Goal: Task Accomplishment & Management: Use online tool/utility

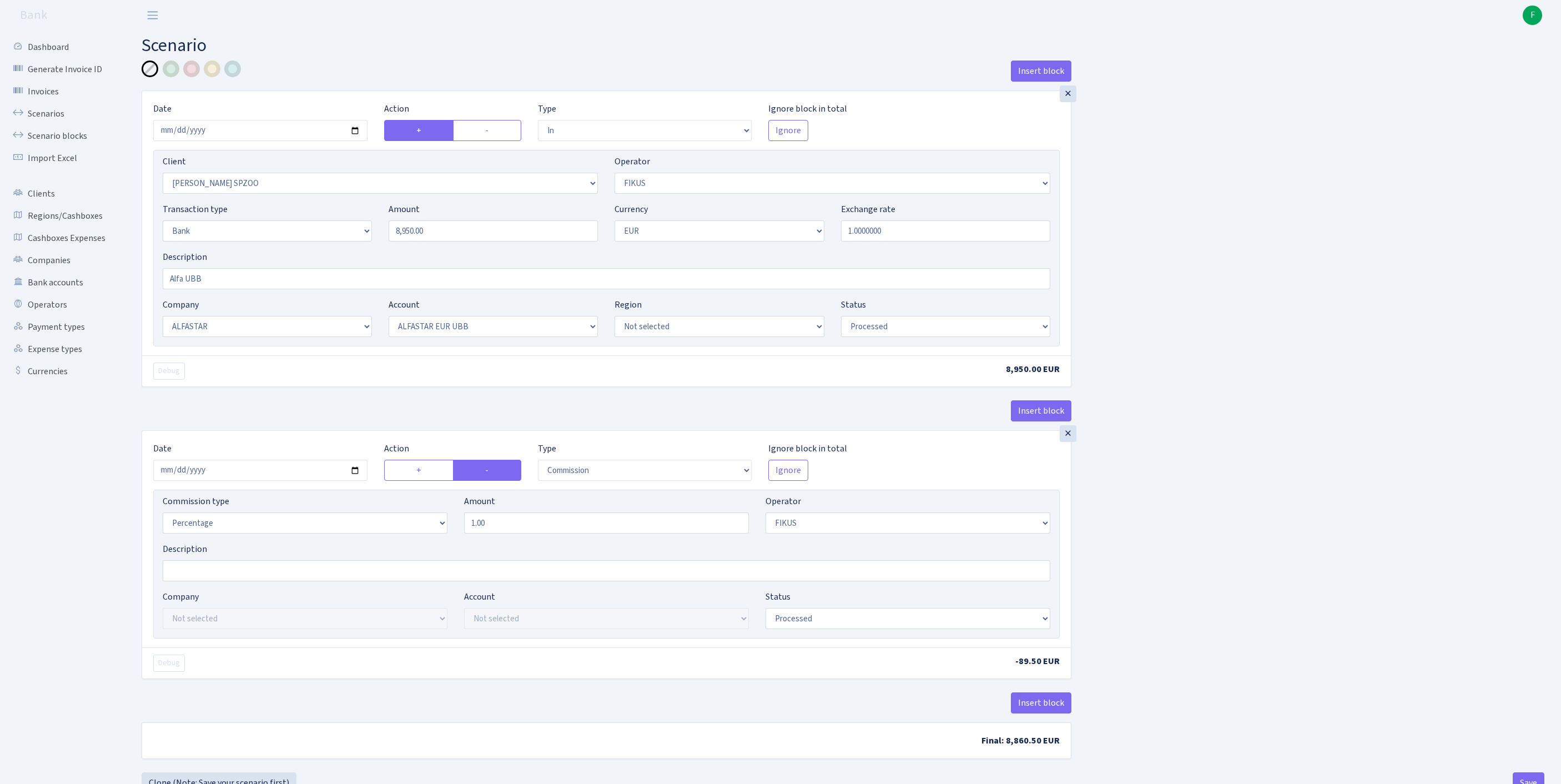
select select "in"
select select "3328"
select select "388"
select select "2"
select select "1"
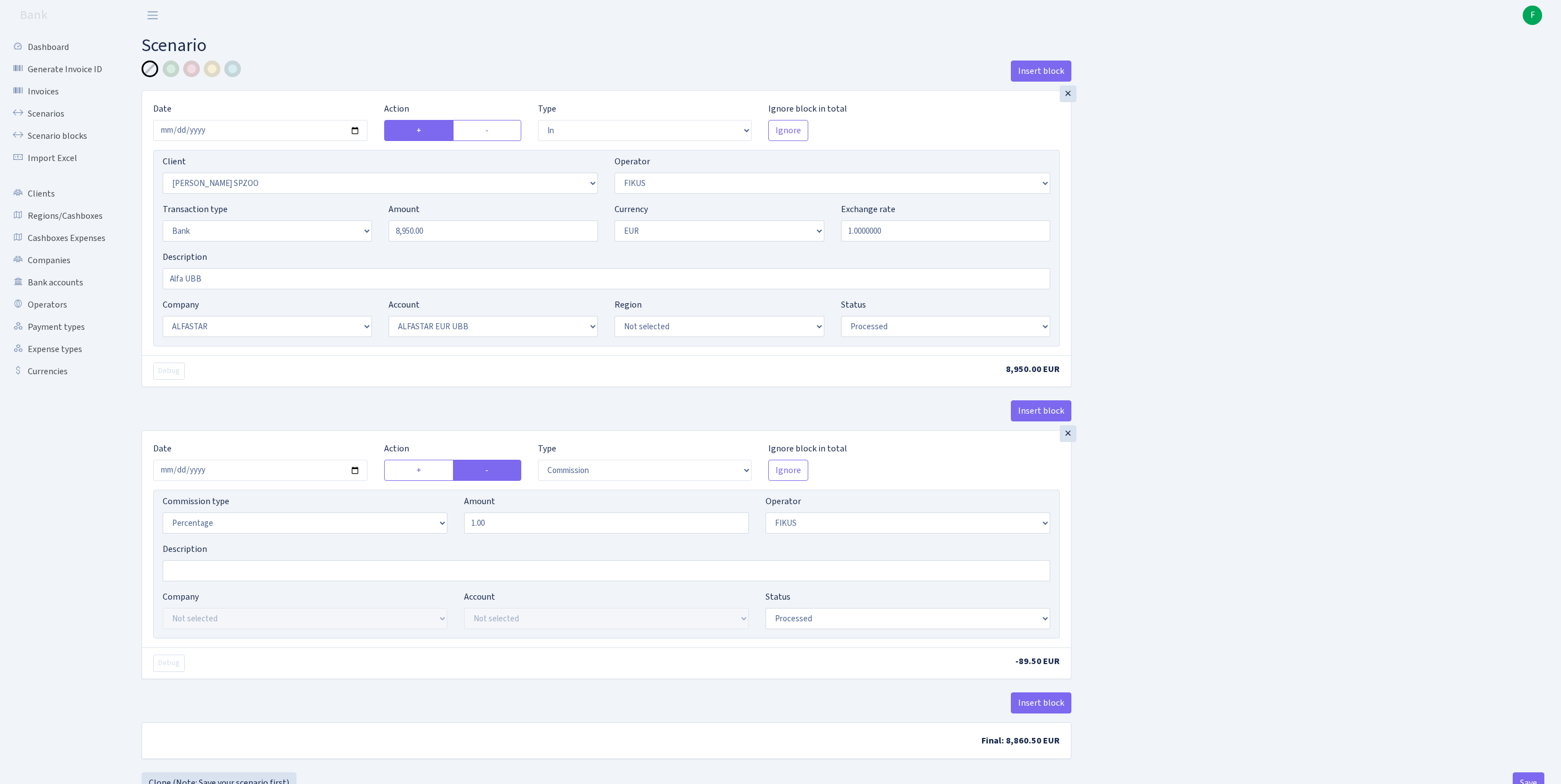
select select "14"
select select "42"
select select "processed"
select select "commission"
select select "388"
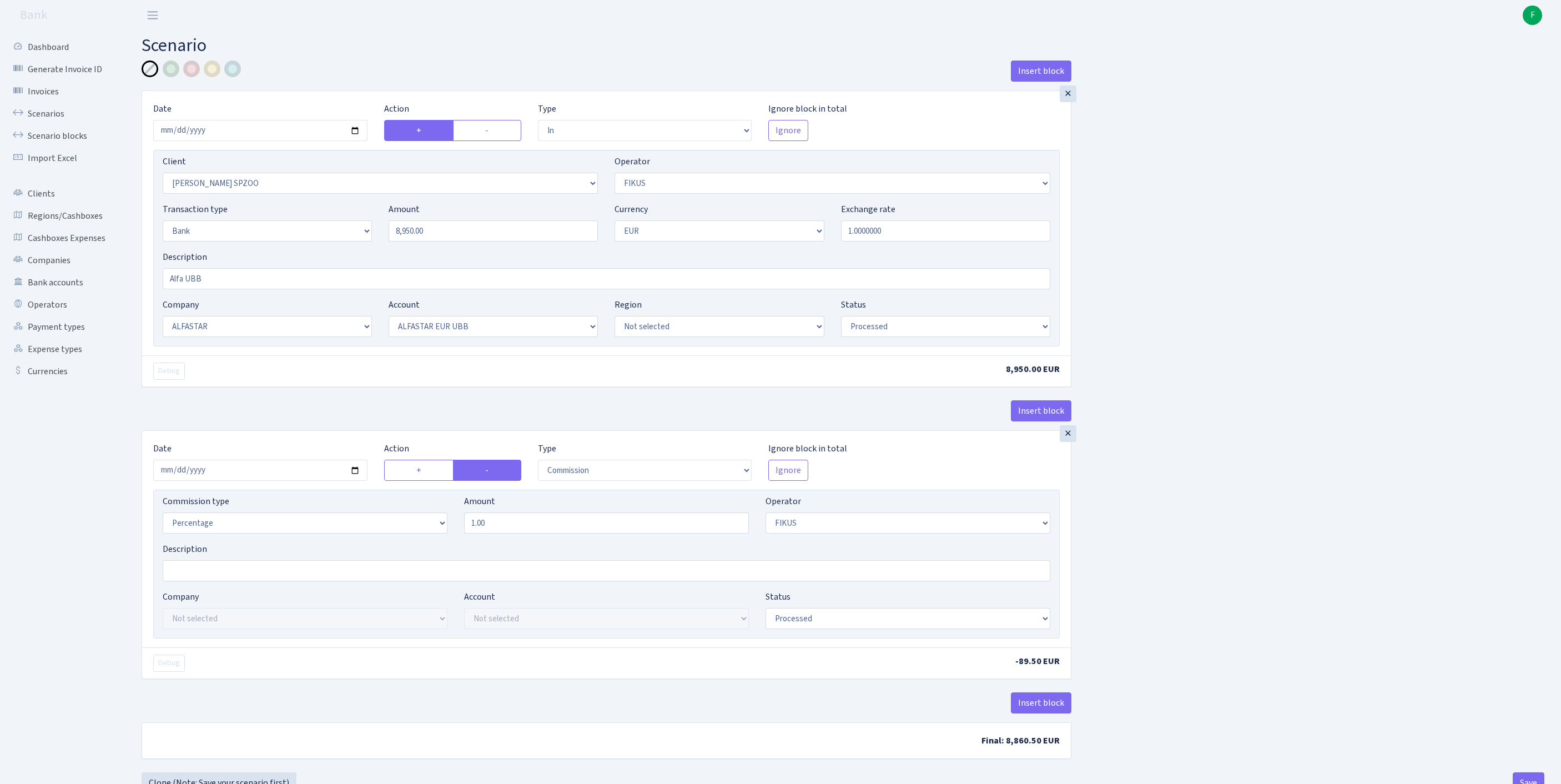
select select "processed"
click at [1318, 480] on div "Insert block × Date 2025-09-01 Action + - Type --- In Out Commission Field requ…" at bounding box center [842, 415] width 1420 height 711
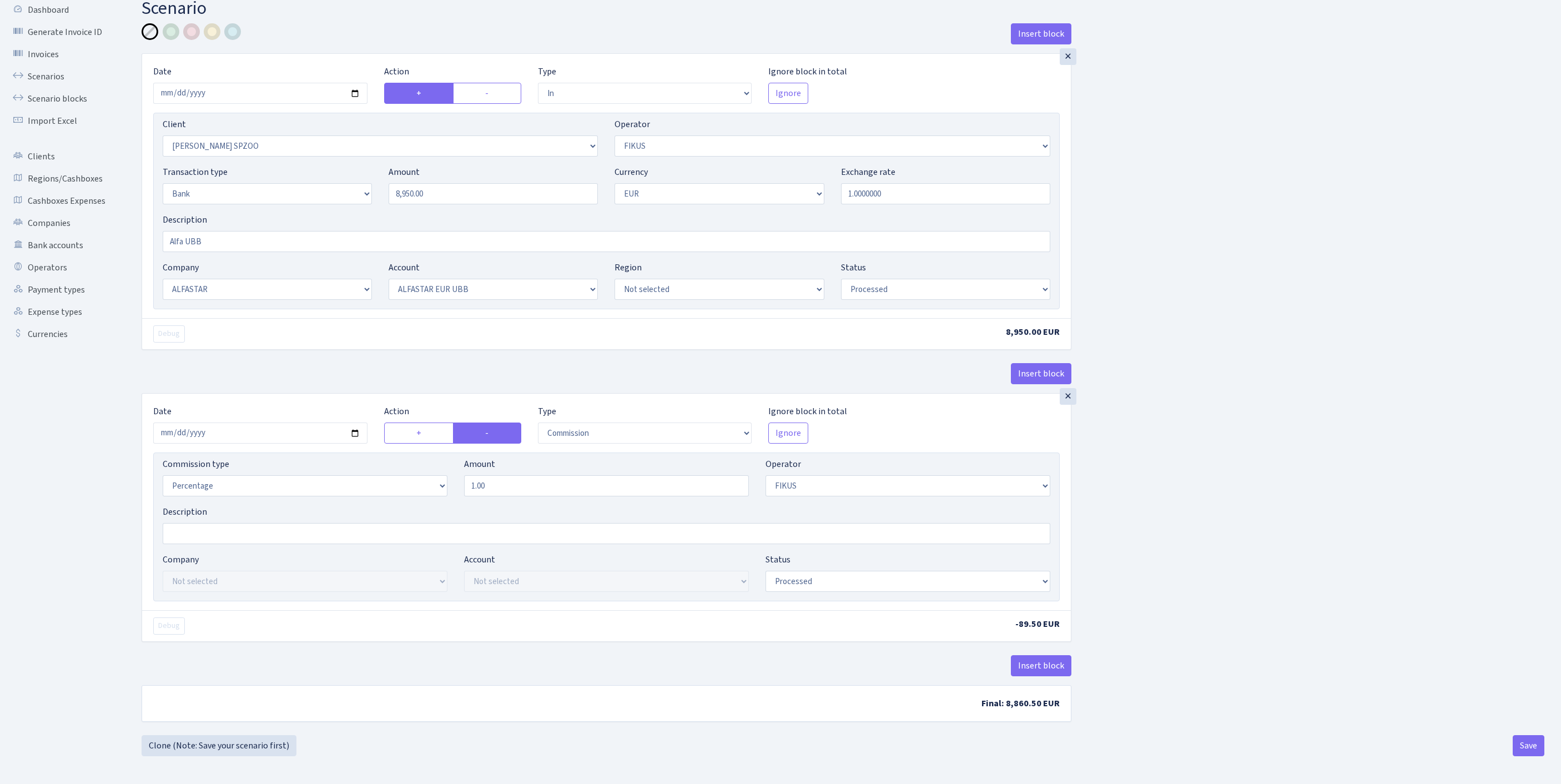
scroll to position [138, 0]
click at [1522, 744] on button "Save" at bounding box center [1529, 745] width 31 height 21
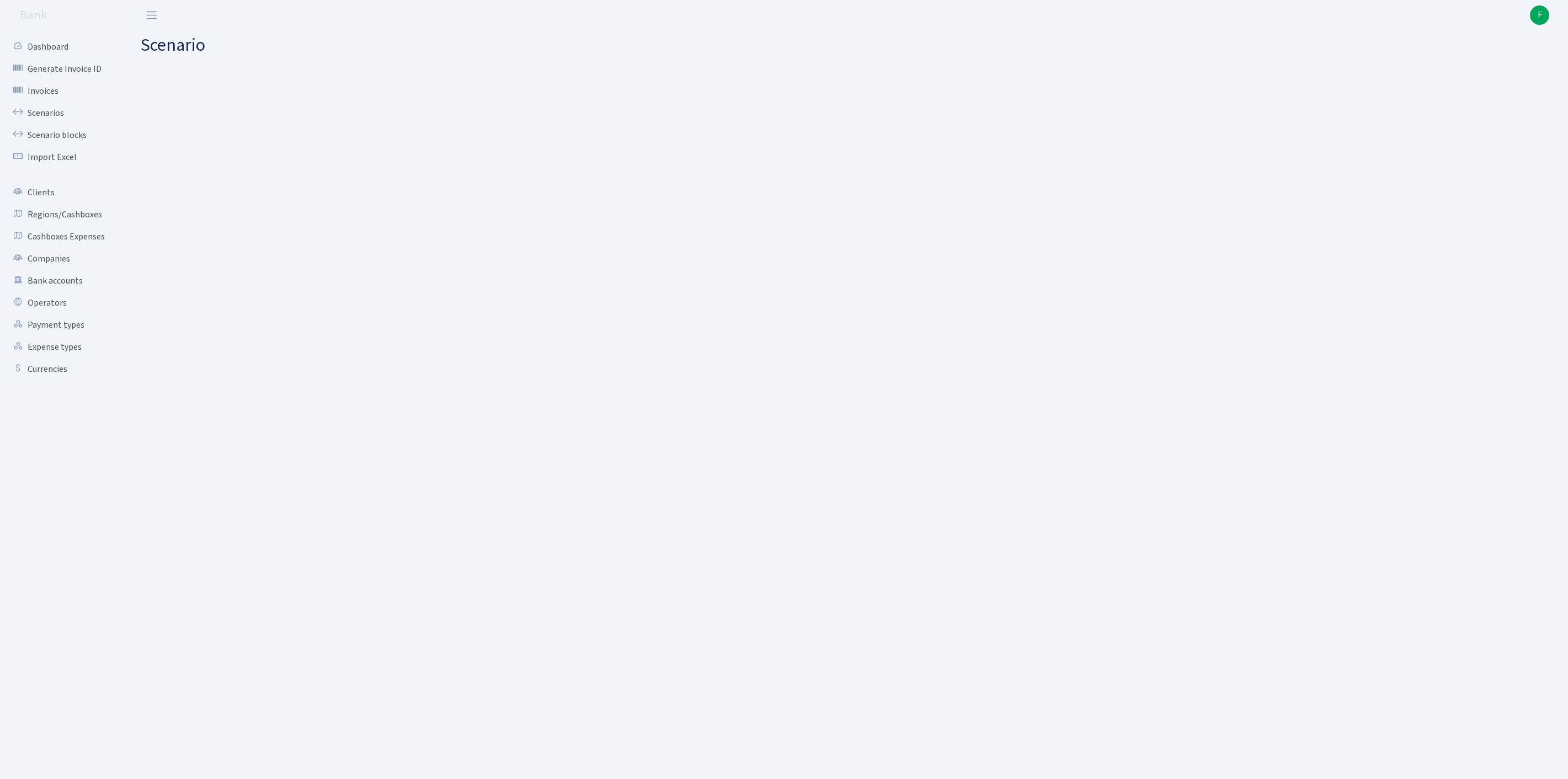
select select "in"
select select "3328"
select select "388"
select select "2"
select select "1"
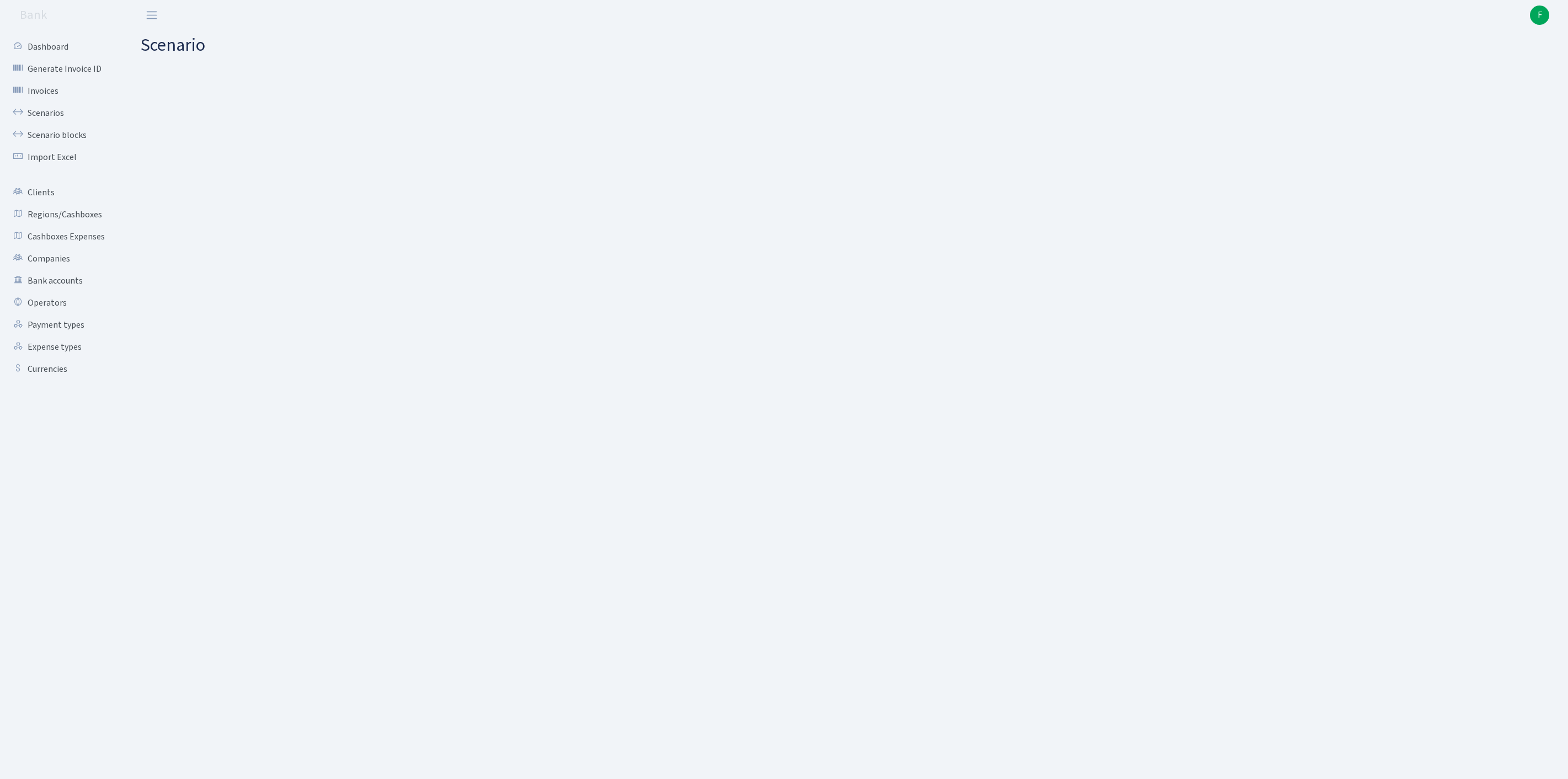
select select "14"
select select "42"
select select "processed"
select select "commission"
select select "388"
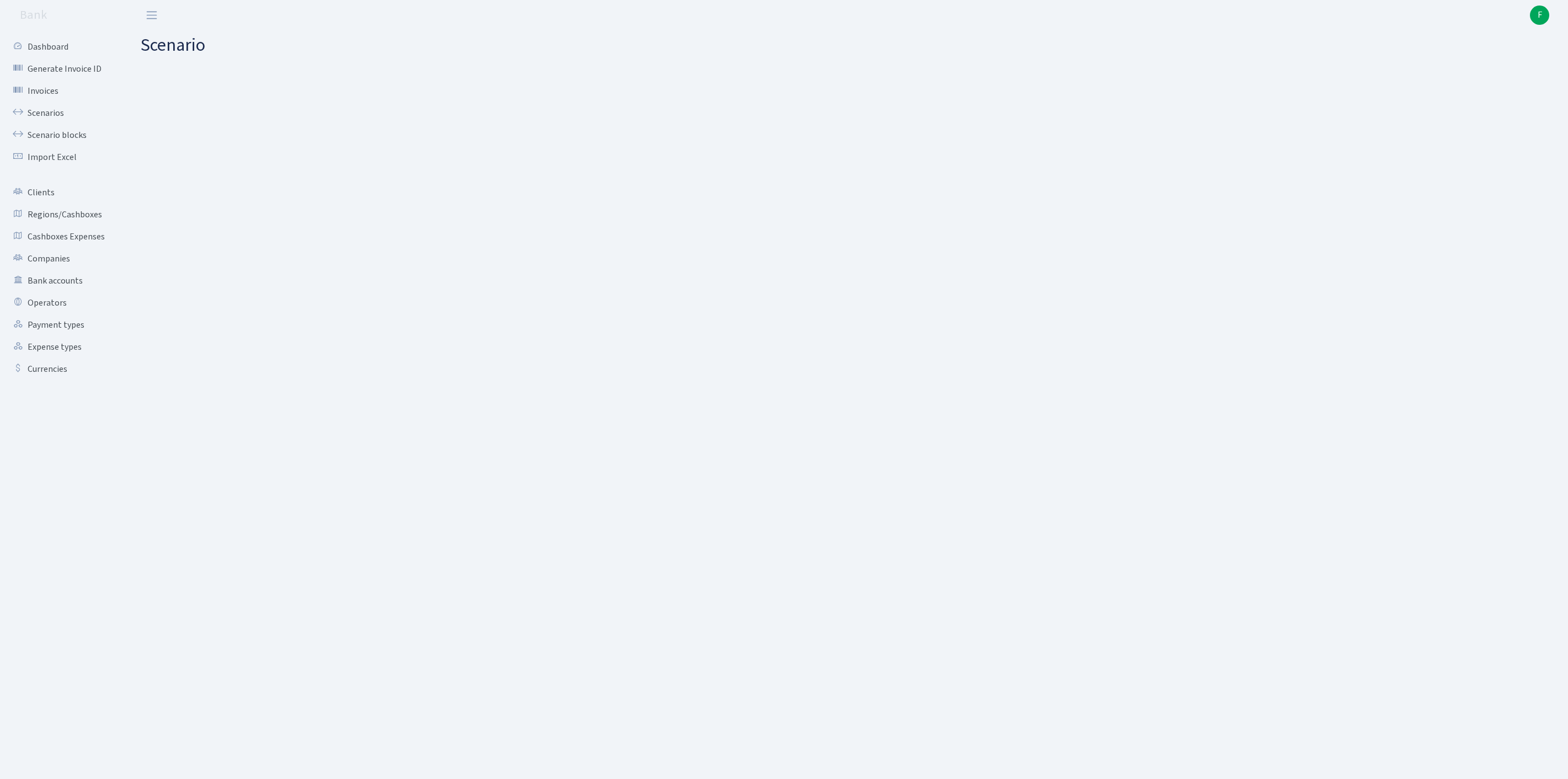
select select "processed"
click at [50, 119] on link "Scenarios" at bounding box center [61, 113] width 110 height 22
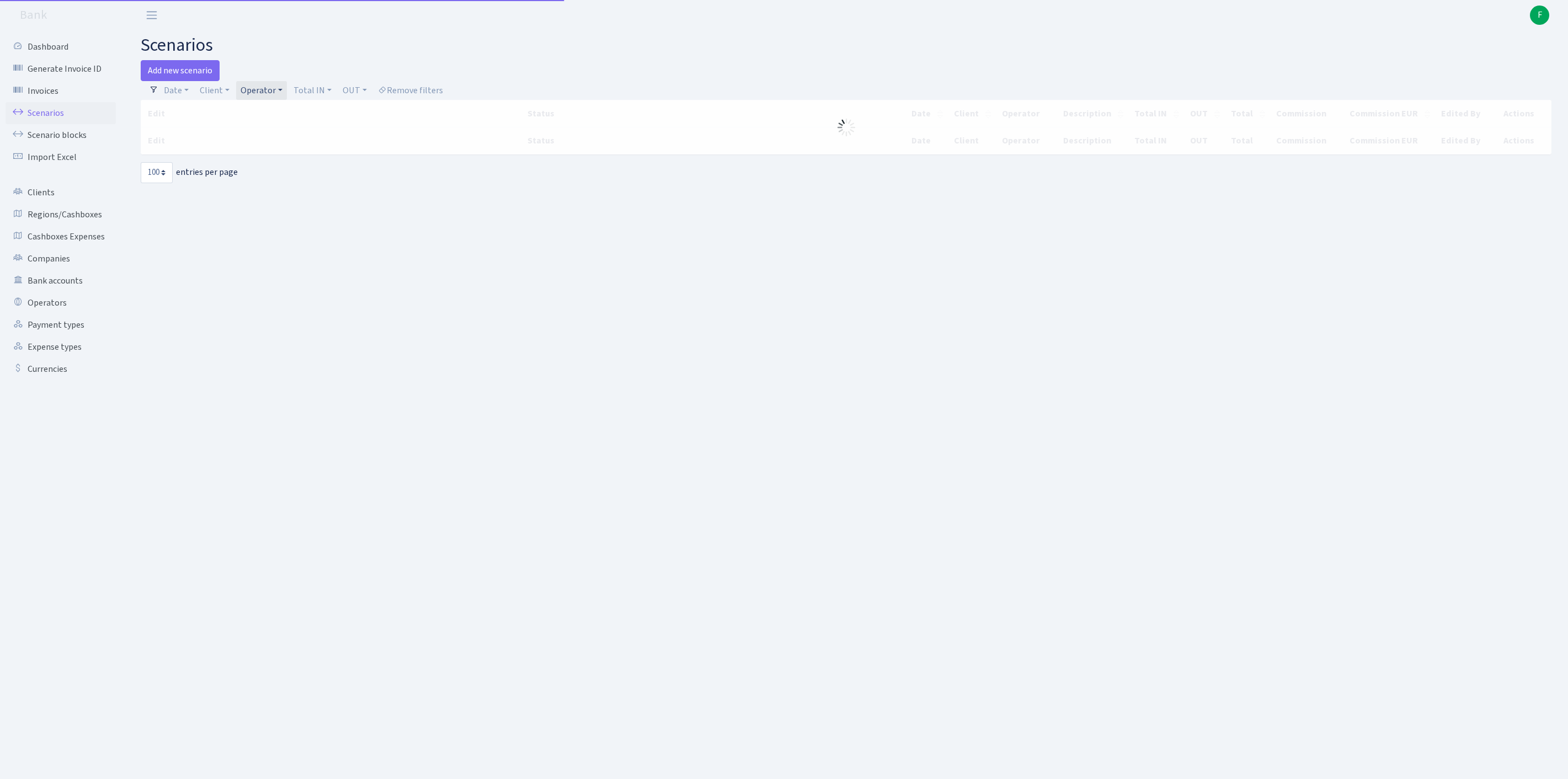
select select "100"
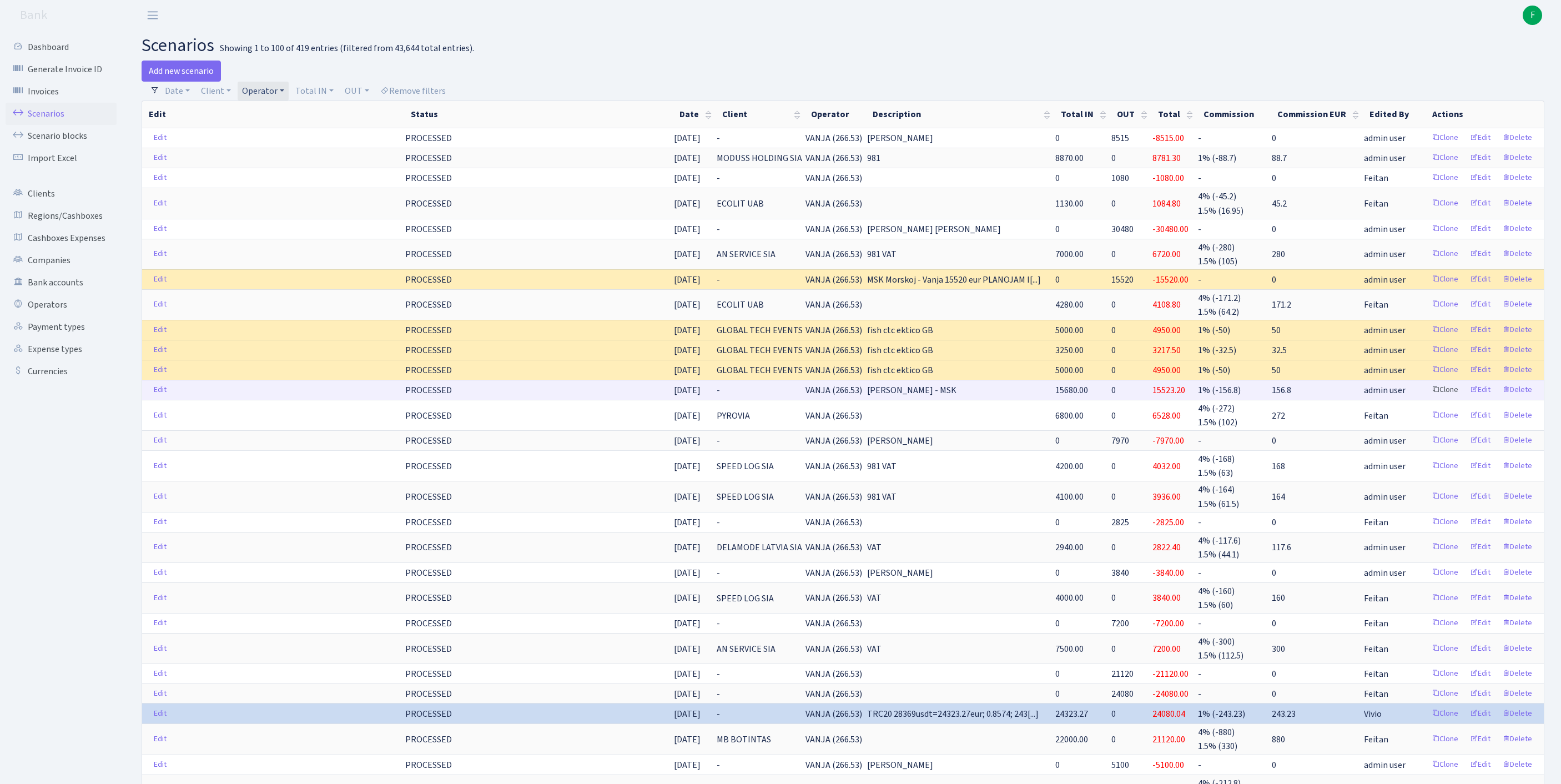
click at [1427, 398] on link "Clone" at bounding box center [1445, 389] width 37 height 18
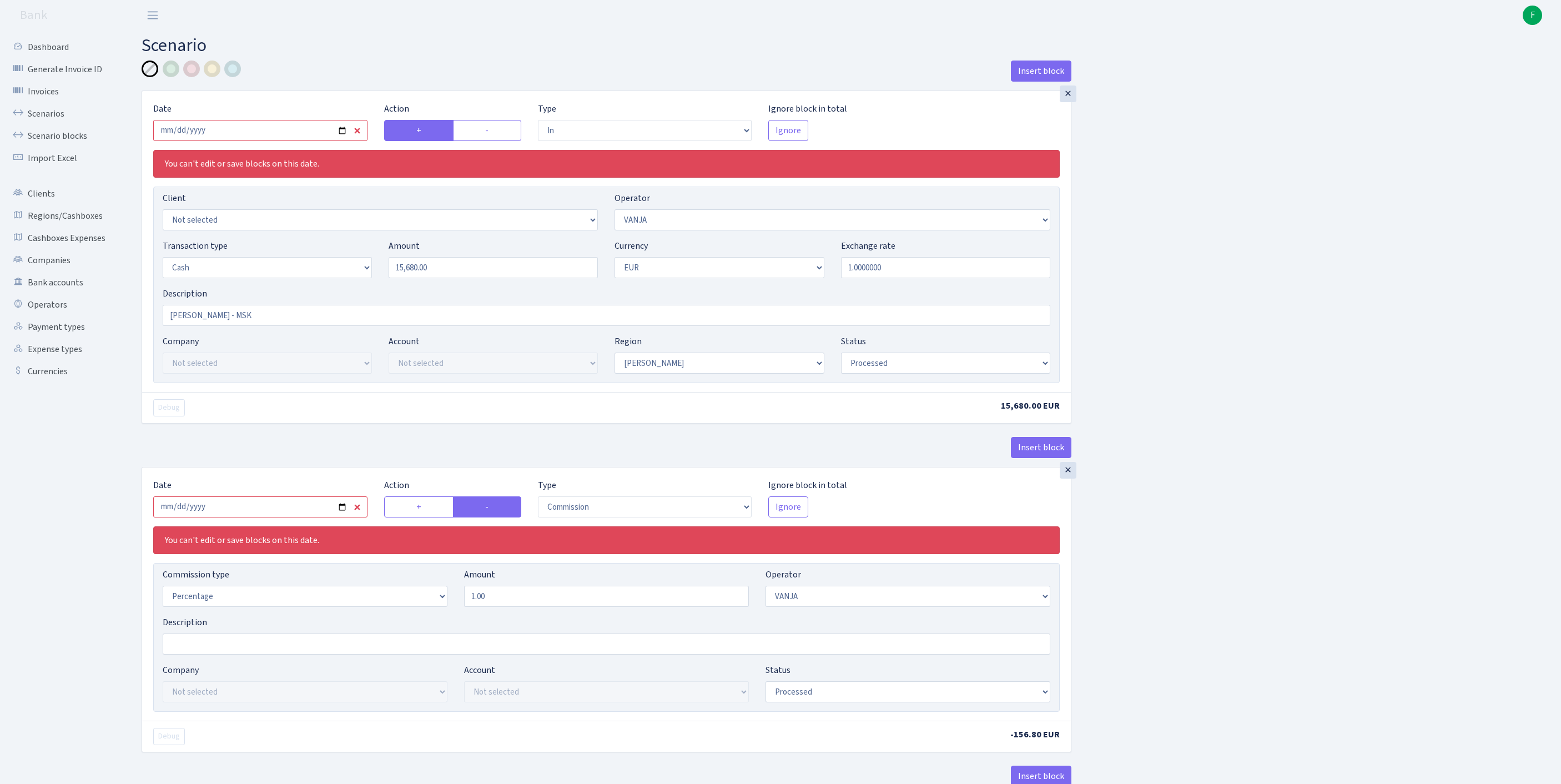
select select "in"
select select "3"
select select "1"
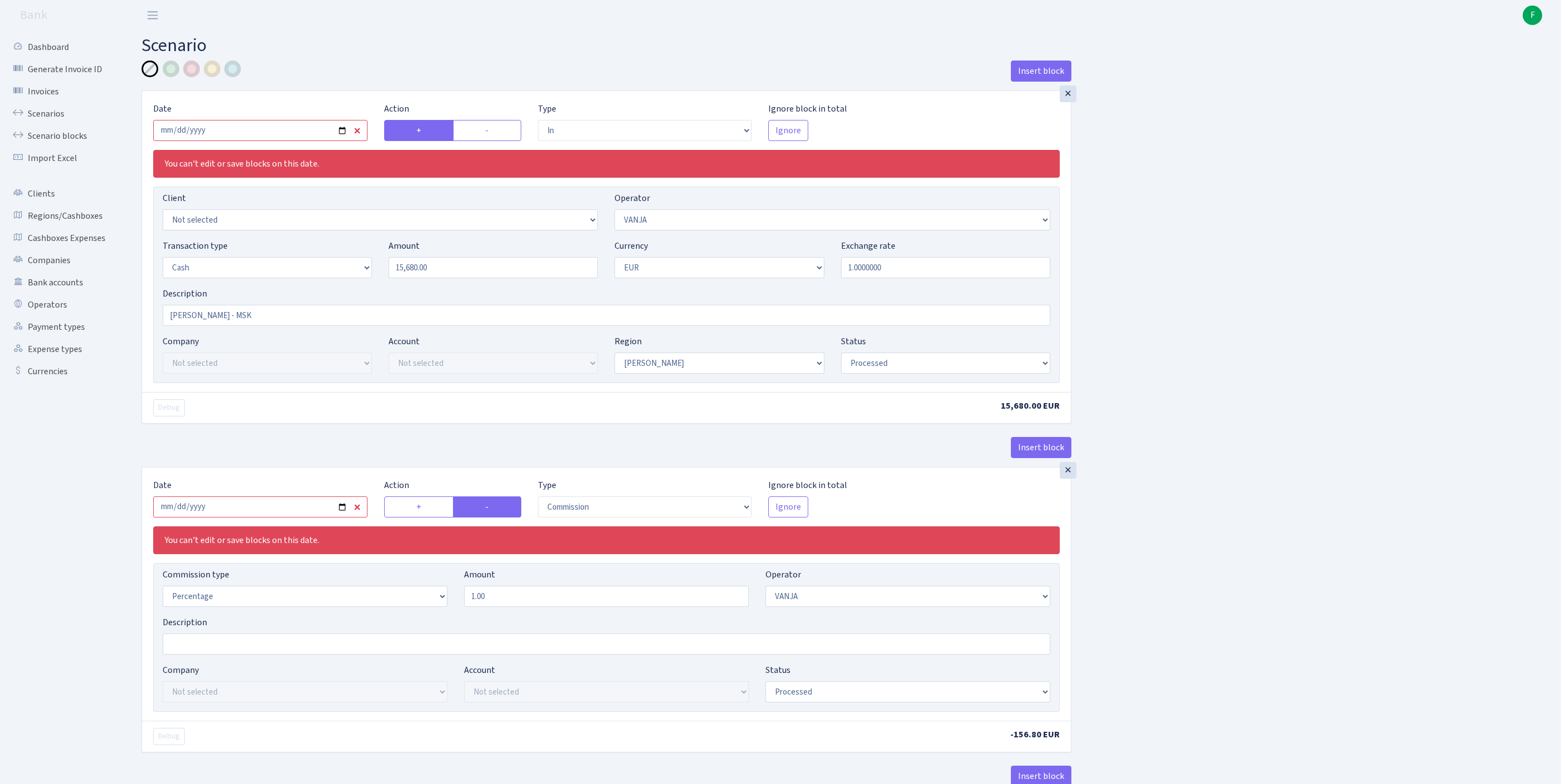
select select "processed"
select select "commission"
select select "3"
select select "processed"
click at [266, 141] on input "2025-08-12" at bounding box center [261, 130] width 215 height 21
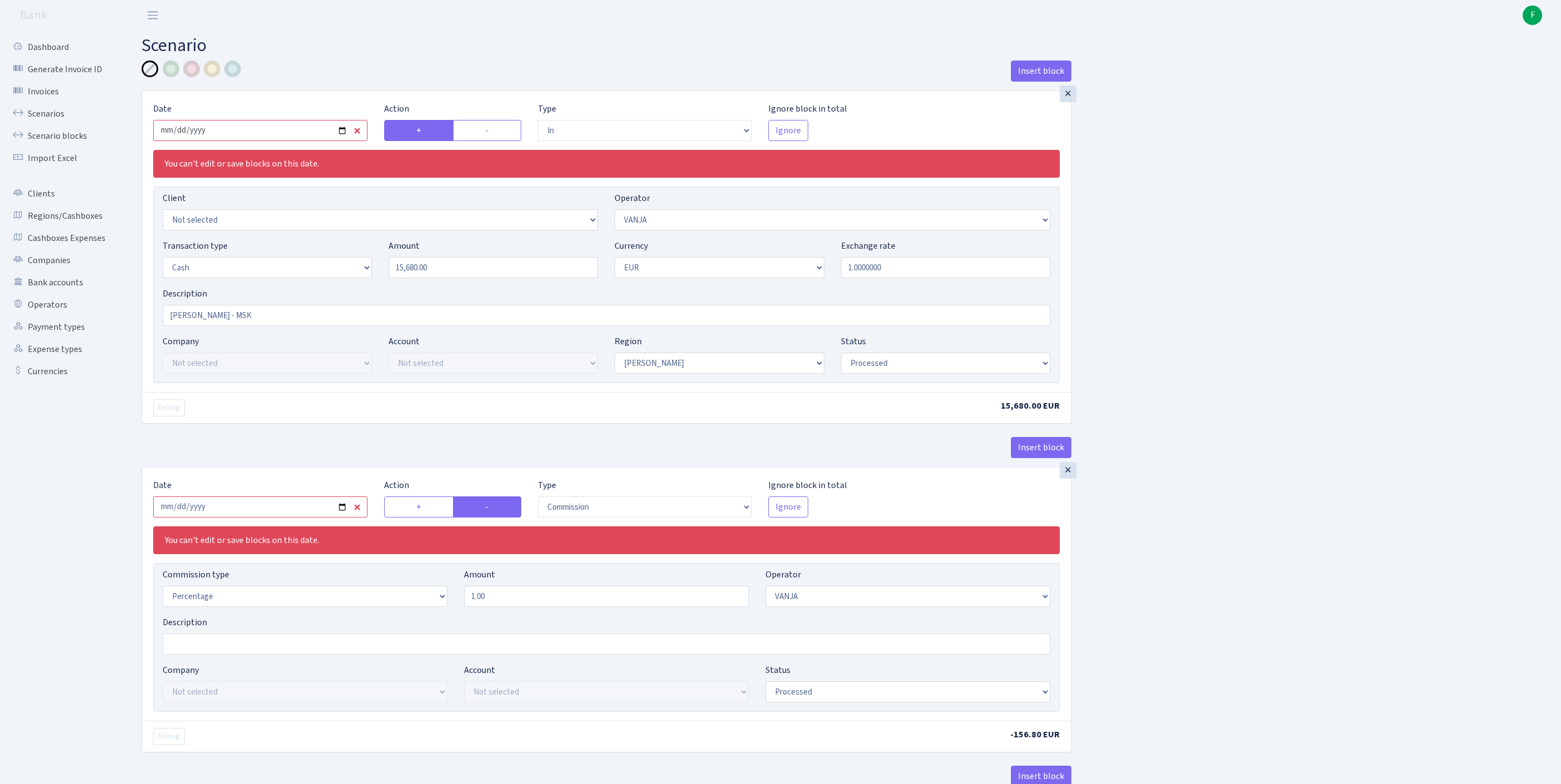
type input "[DATE]"
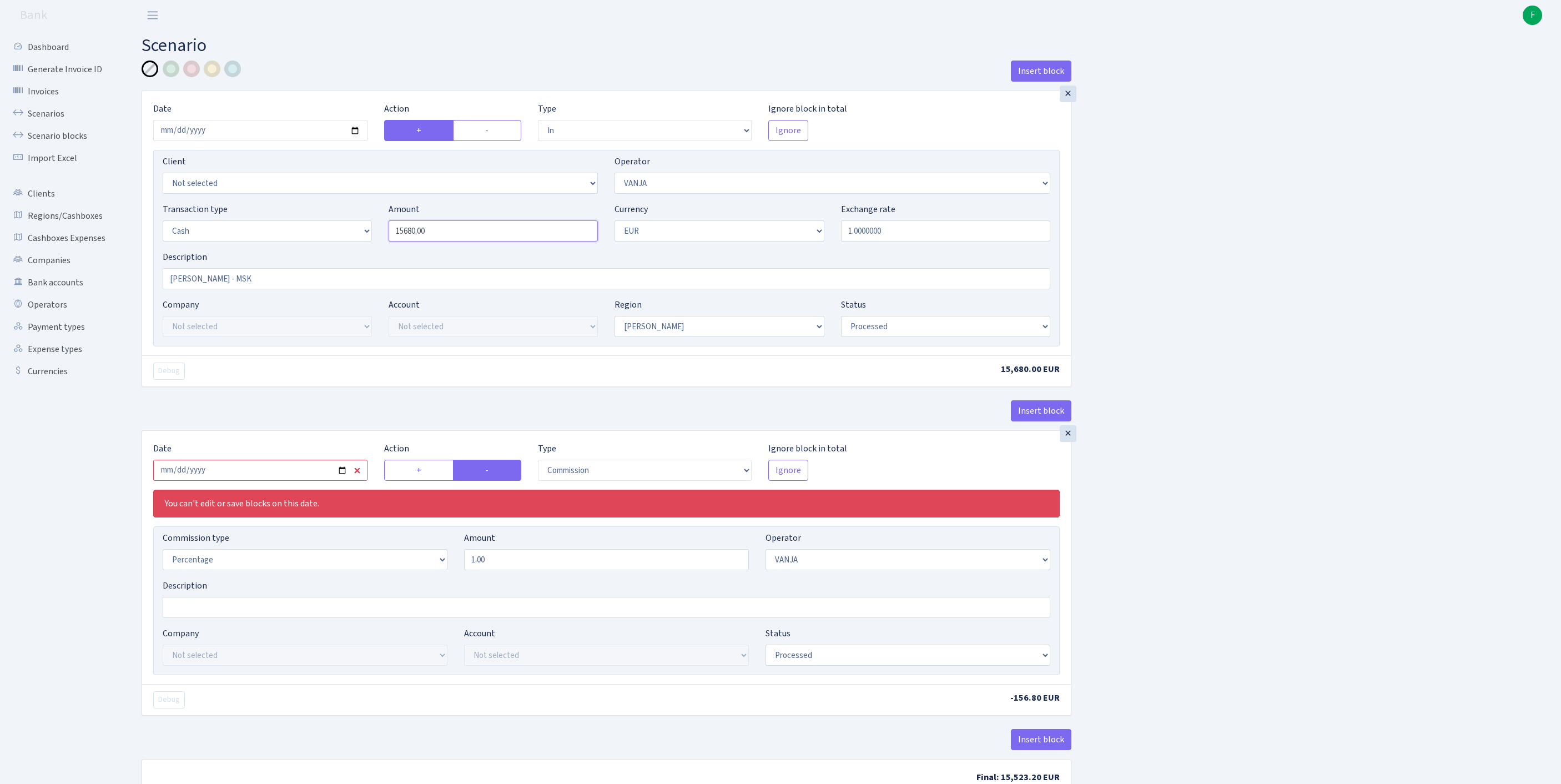
drag, startPoint x: 460, startPoint y: 254, endPoint x: 369, endPoint y: 238, distance: 92.4
click at [369, 238] on div "Transaction type Not selected 981 ELF FISH crypto GIRT IVO dekl MM-BALTIC eur U…" at bounding box center [607, 227] width 904 height 48
type input "12,300.00"
select select "16"
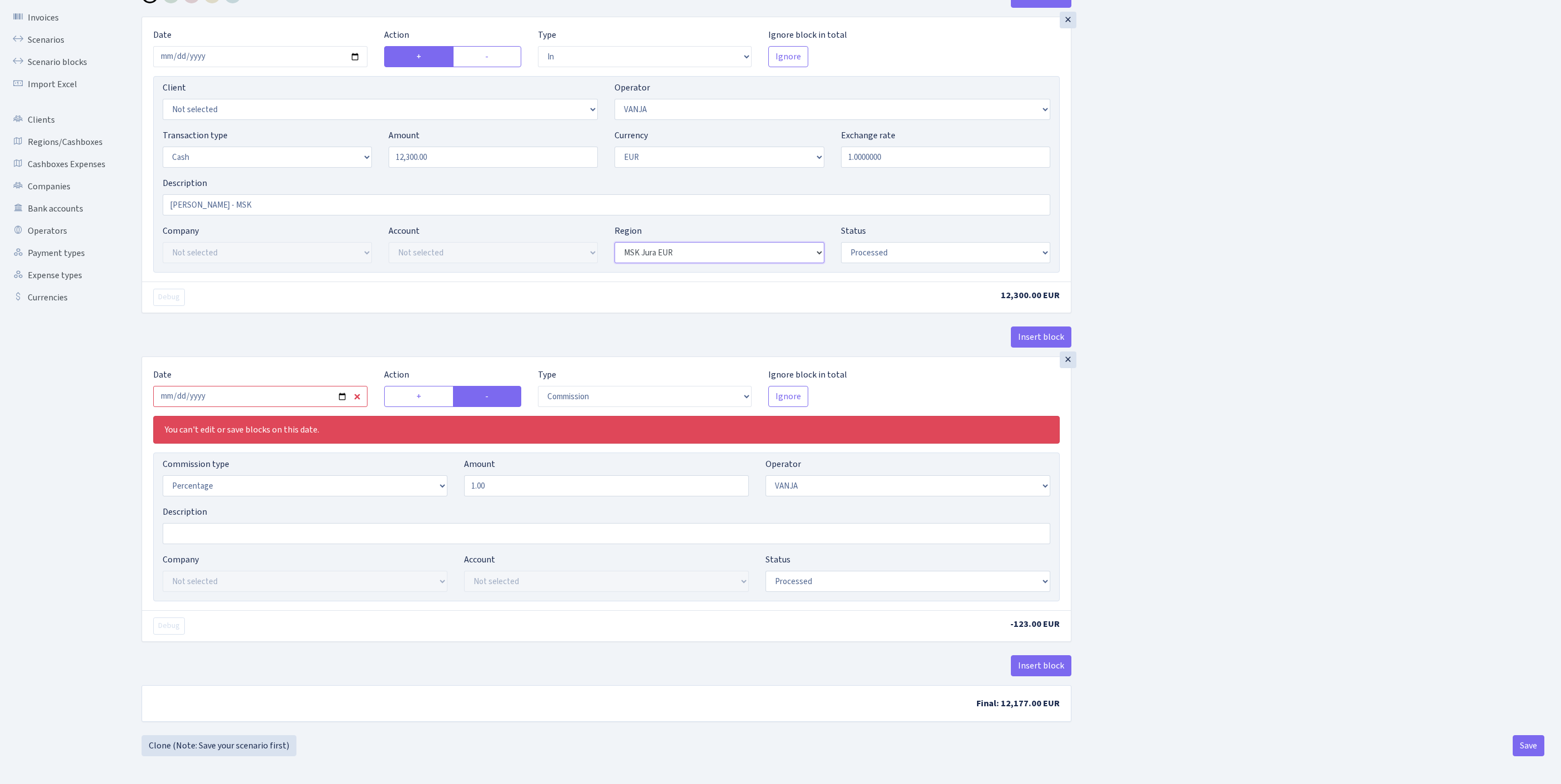
scroll to position [157, 0]
click at [306, 386] on input "2025-08-12" at bounding box center [261, 396] width 215 height 21
type input "2025-09-01"
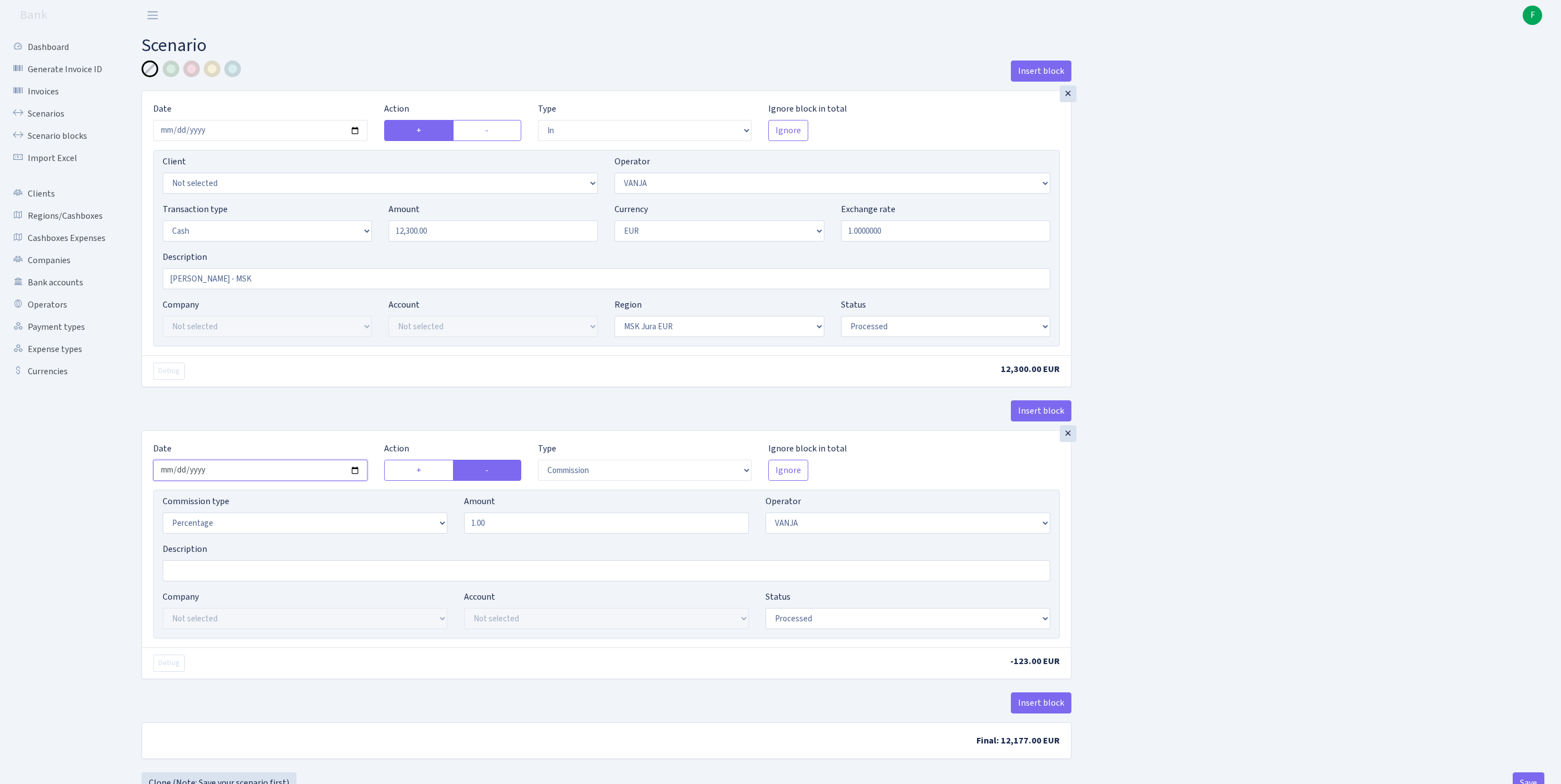
scroll to position [138, 0]
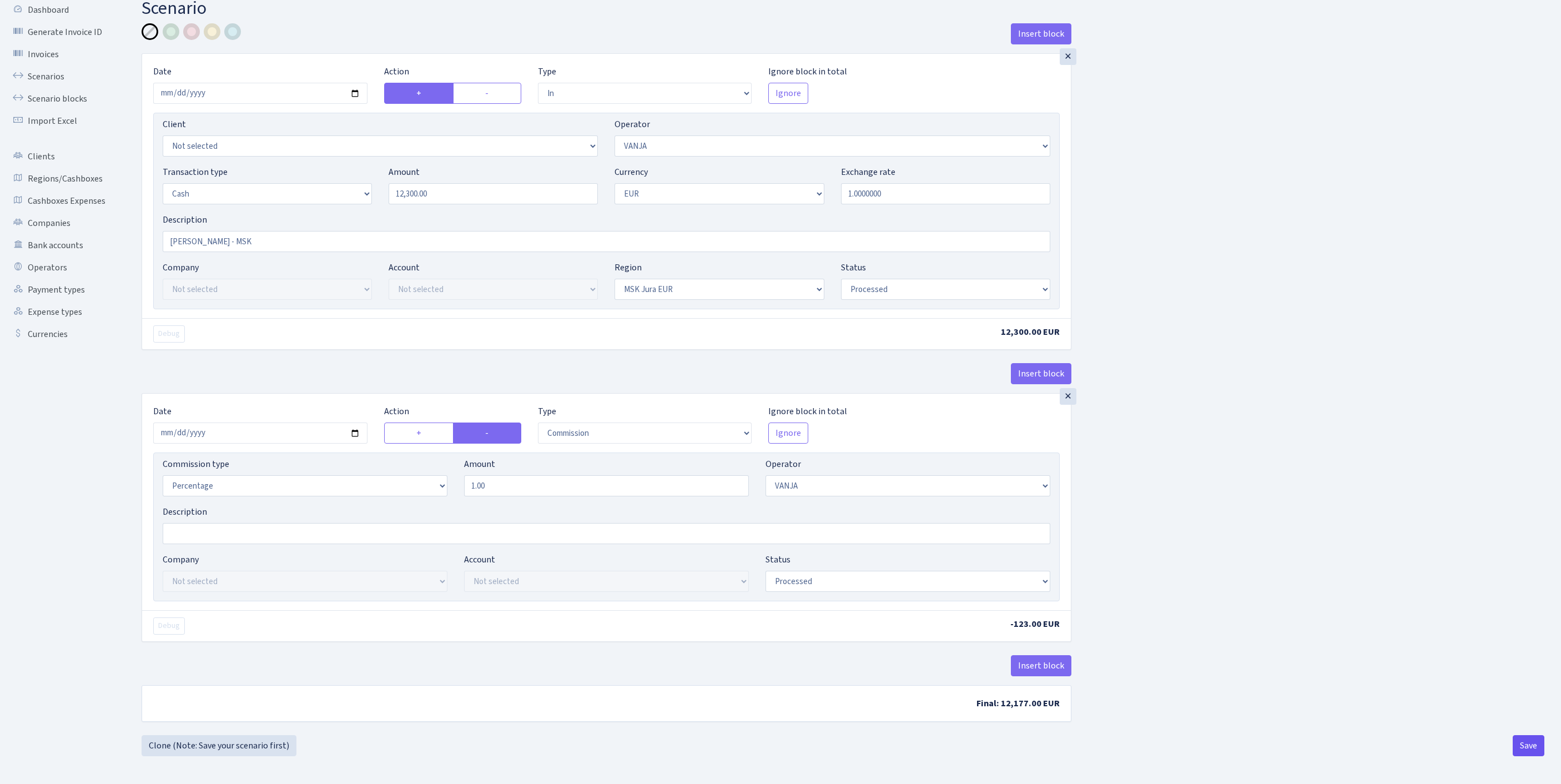
click at [1518, 744] on button "Save" at bounding box center [1529, 745] width 31 height 21
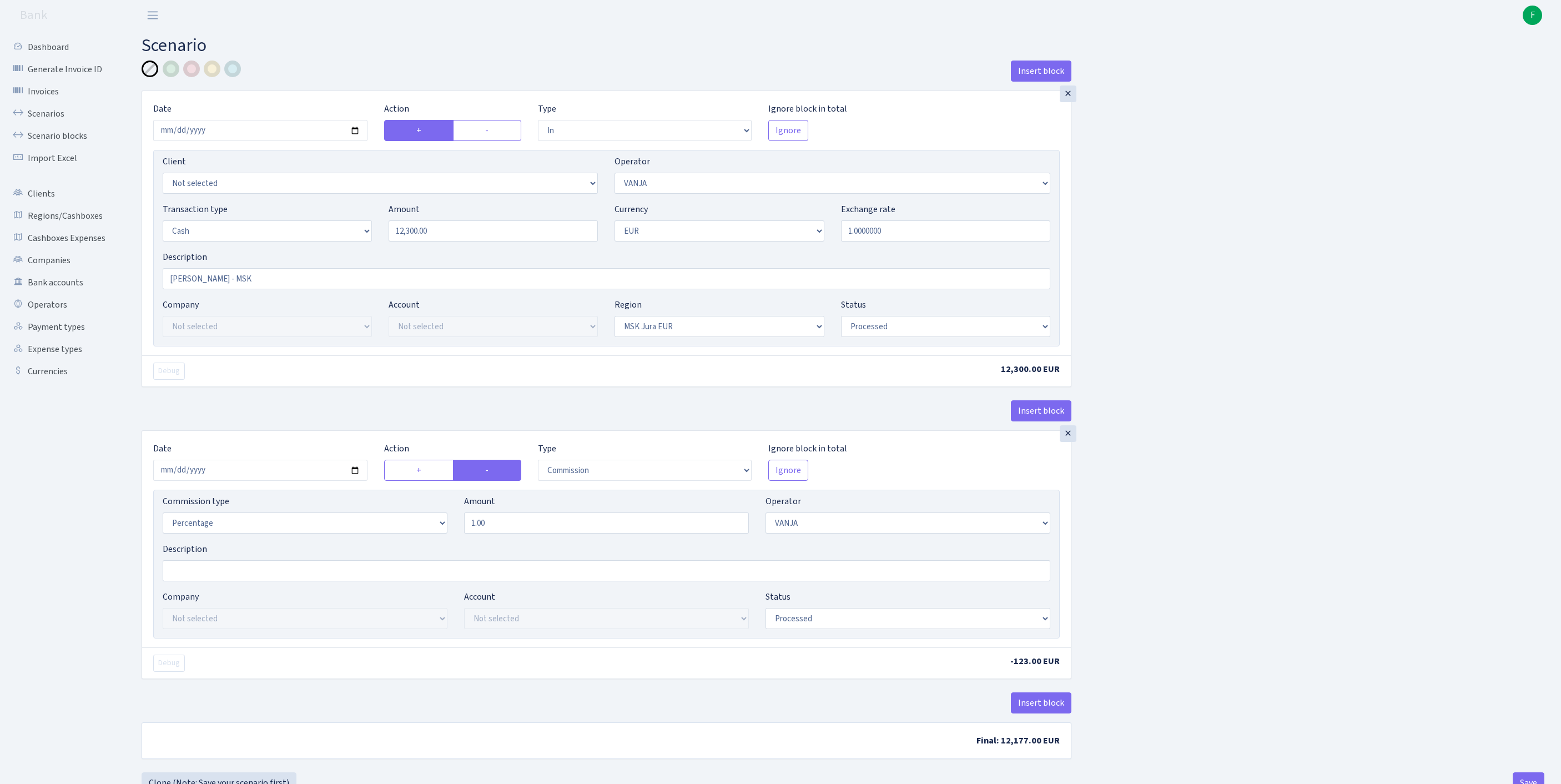
select select "in"
select select "3"
select select "1"
select select "16"
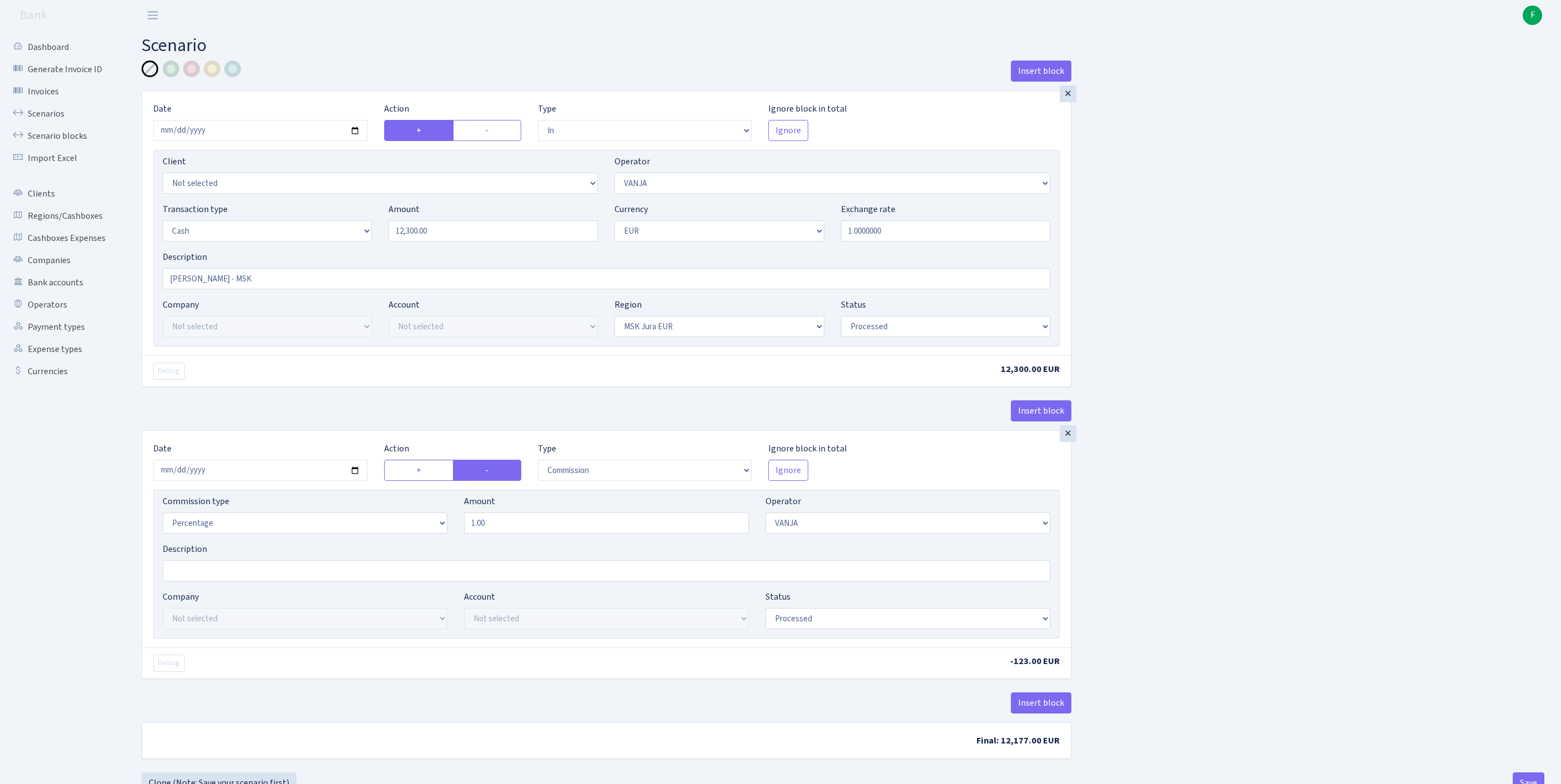
select select "processed"
select select "commission"
select select "3"
select select "processed"
drag, startPoint x: 235, startPoint y: 300, endPoint x: 110, endPoint y: 266, distance: 129.5
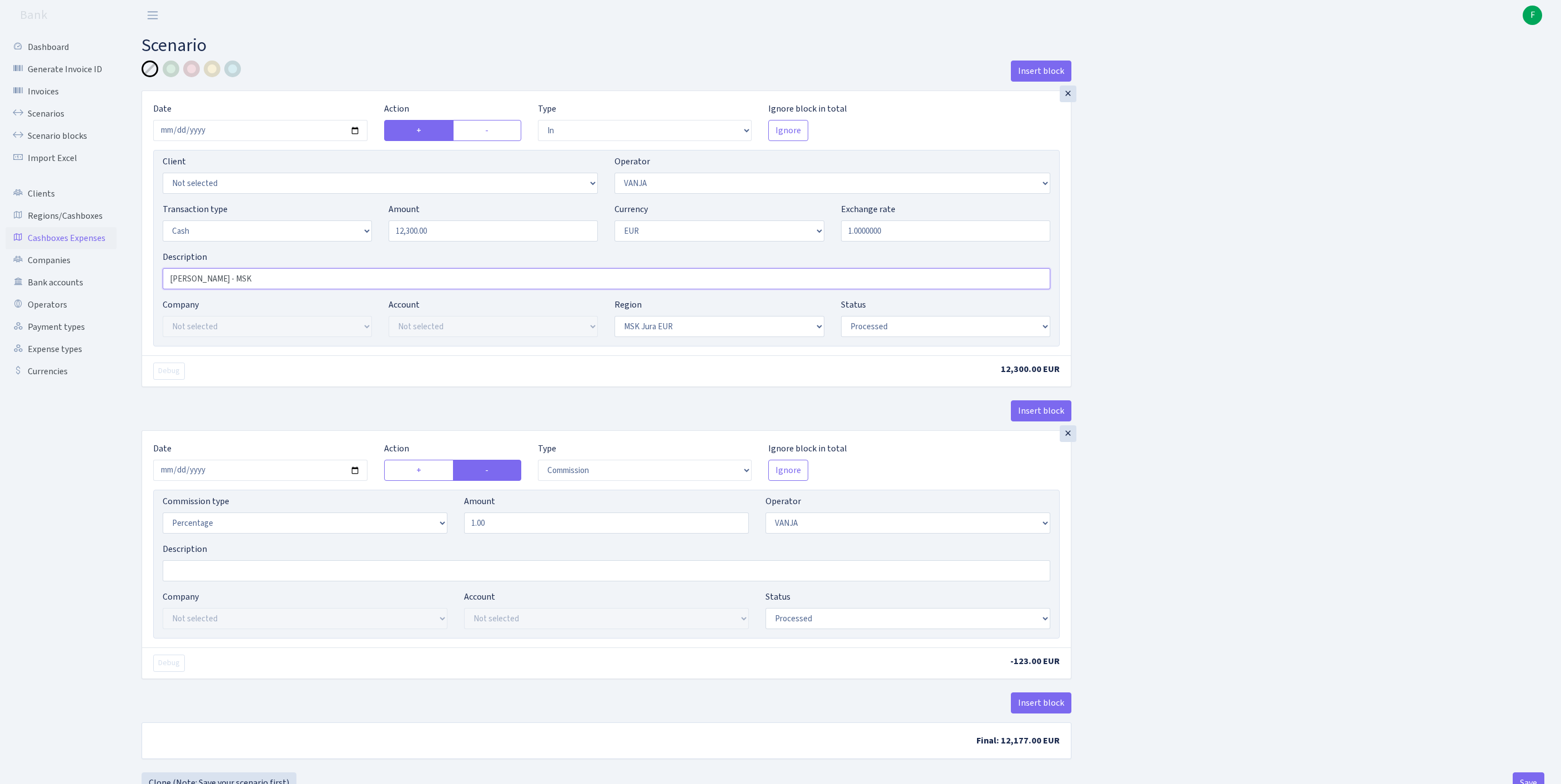
click at [110, 266] on div "Dashboard Generate Invoice ID Invoices Scenarios Scenario blocks Import Excel C…" at bounding box center [780, 411] width 1561 height 763
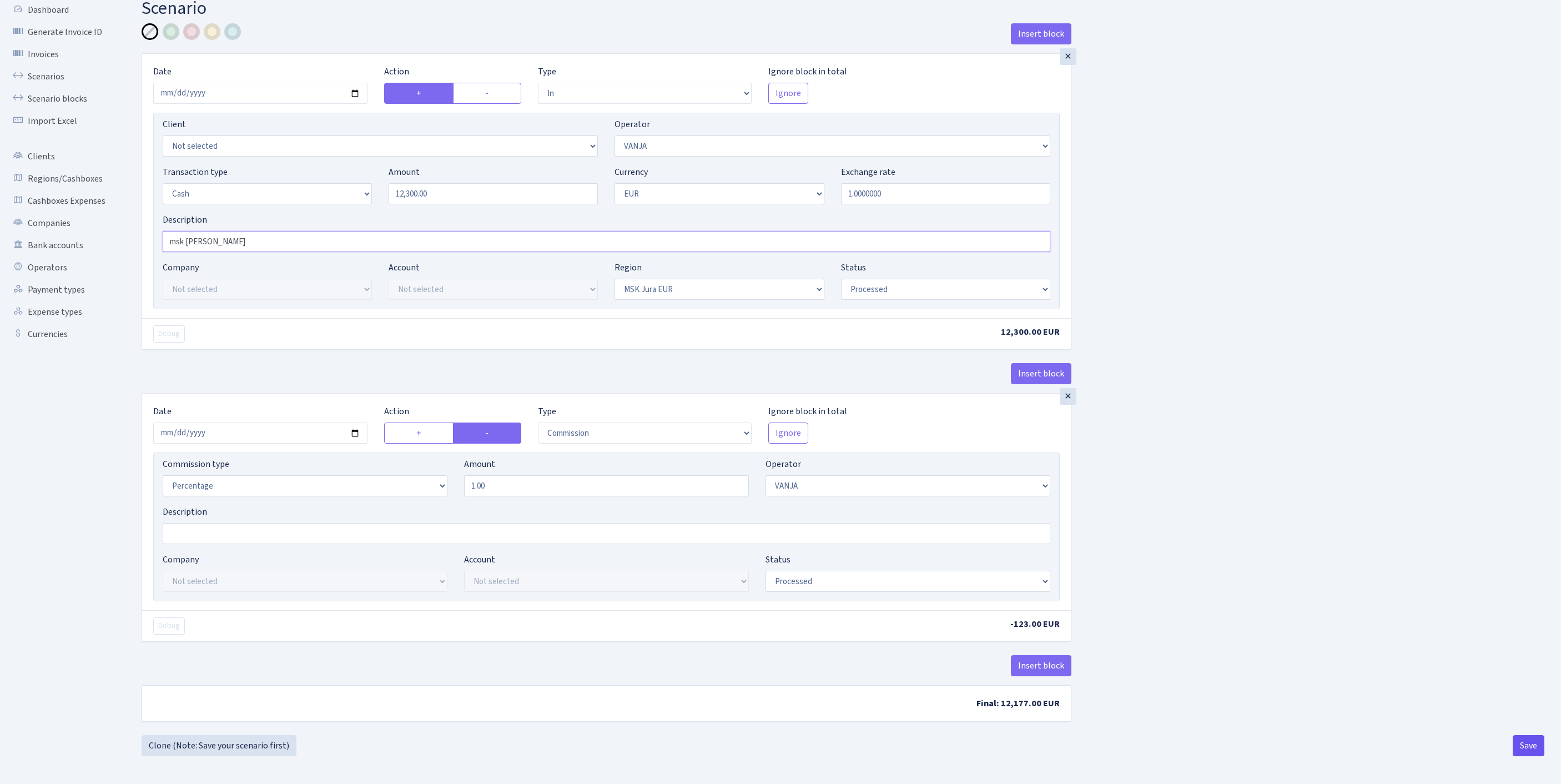
type input "msk [PERSON_NAME]"
click at [1519, 747] on button "Save" at bounding box center [1529, 745] width 31 height 21
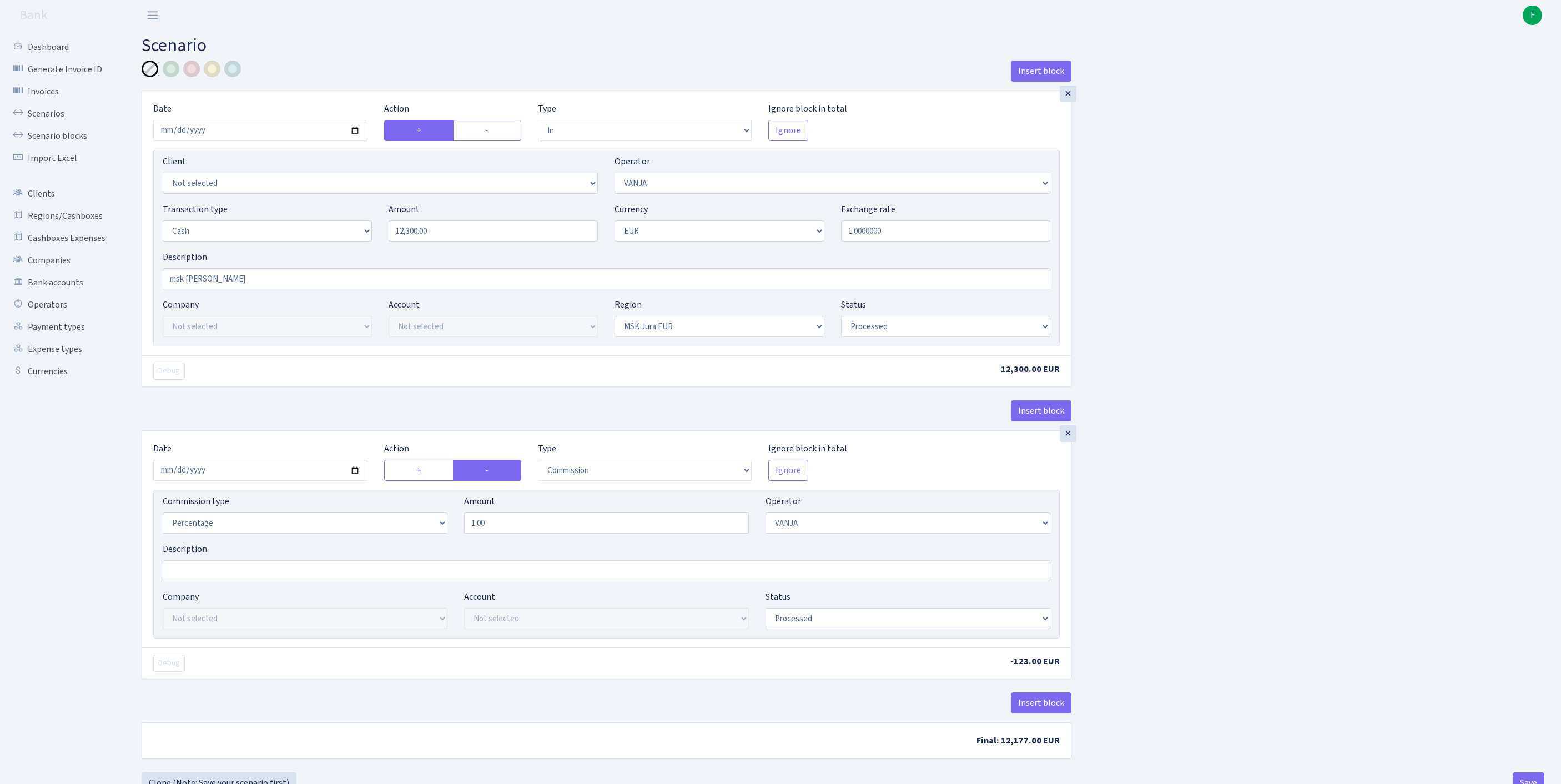
select select "in"
select select "3"
select select "1"
select select "16"
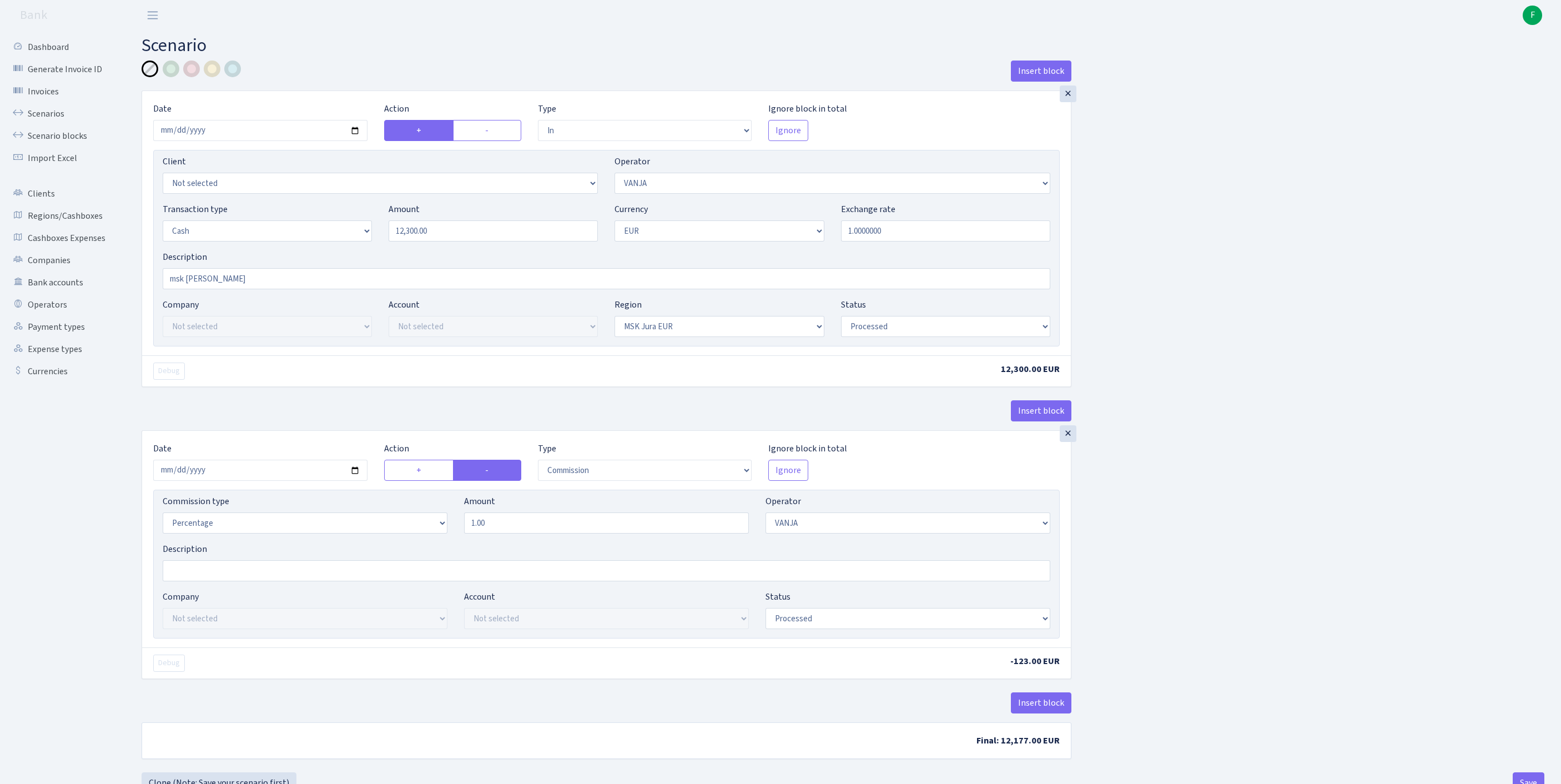
select select "processed"
select select "commission"
select select "3"
select select "processed"
click at [55, 120] on link "Scenarios" at bounding box center [61, 114] width 111 height 22
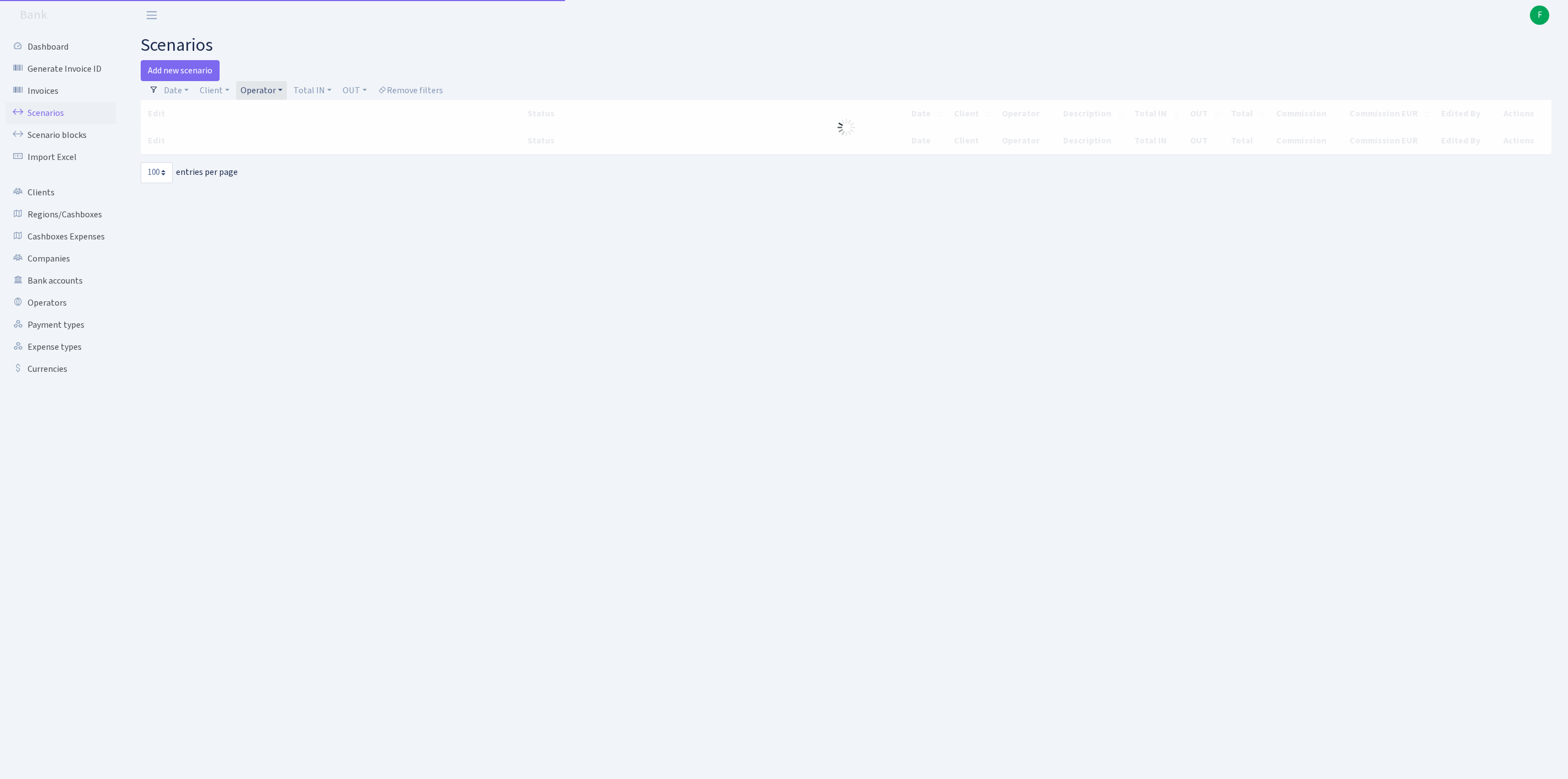
select select "100"
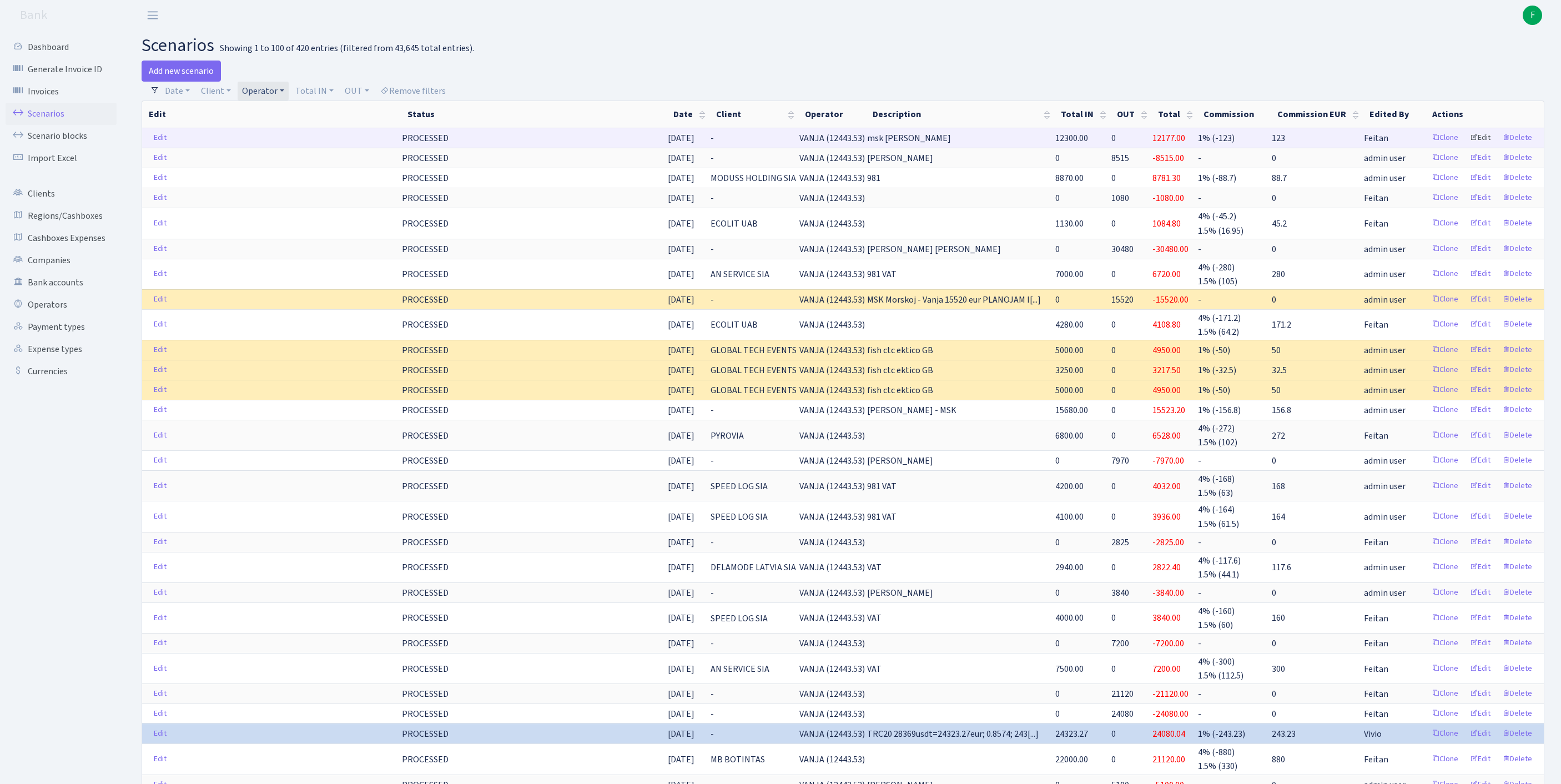
click at [1467, 146] on link "Edit" at bounding box center [1480, 138] width 31 height 18
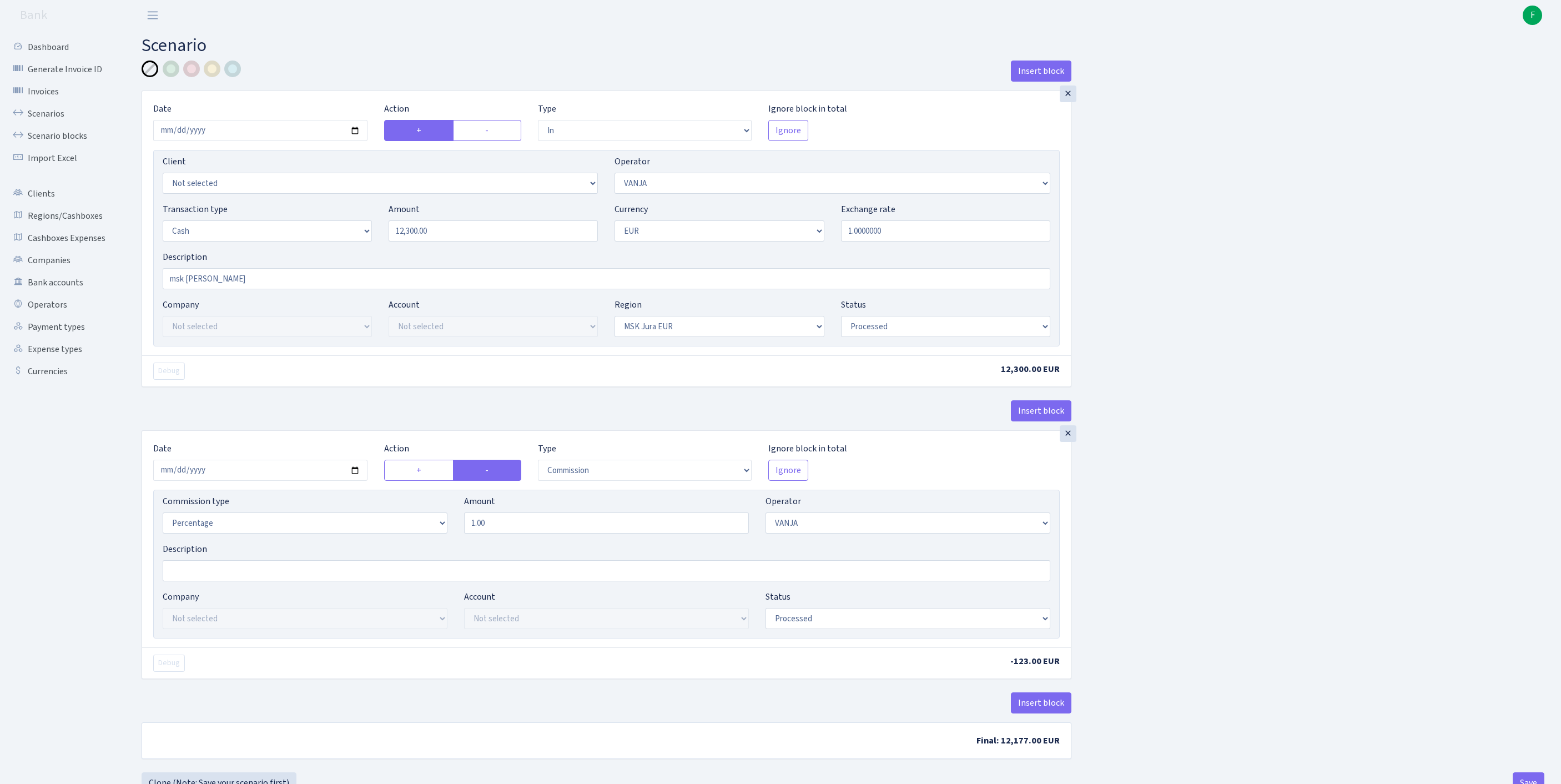
select select "in"
select select "3"
select select "1"
select select "16"
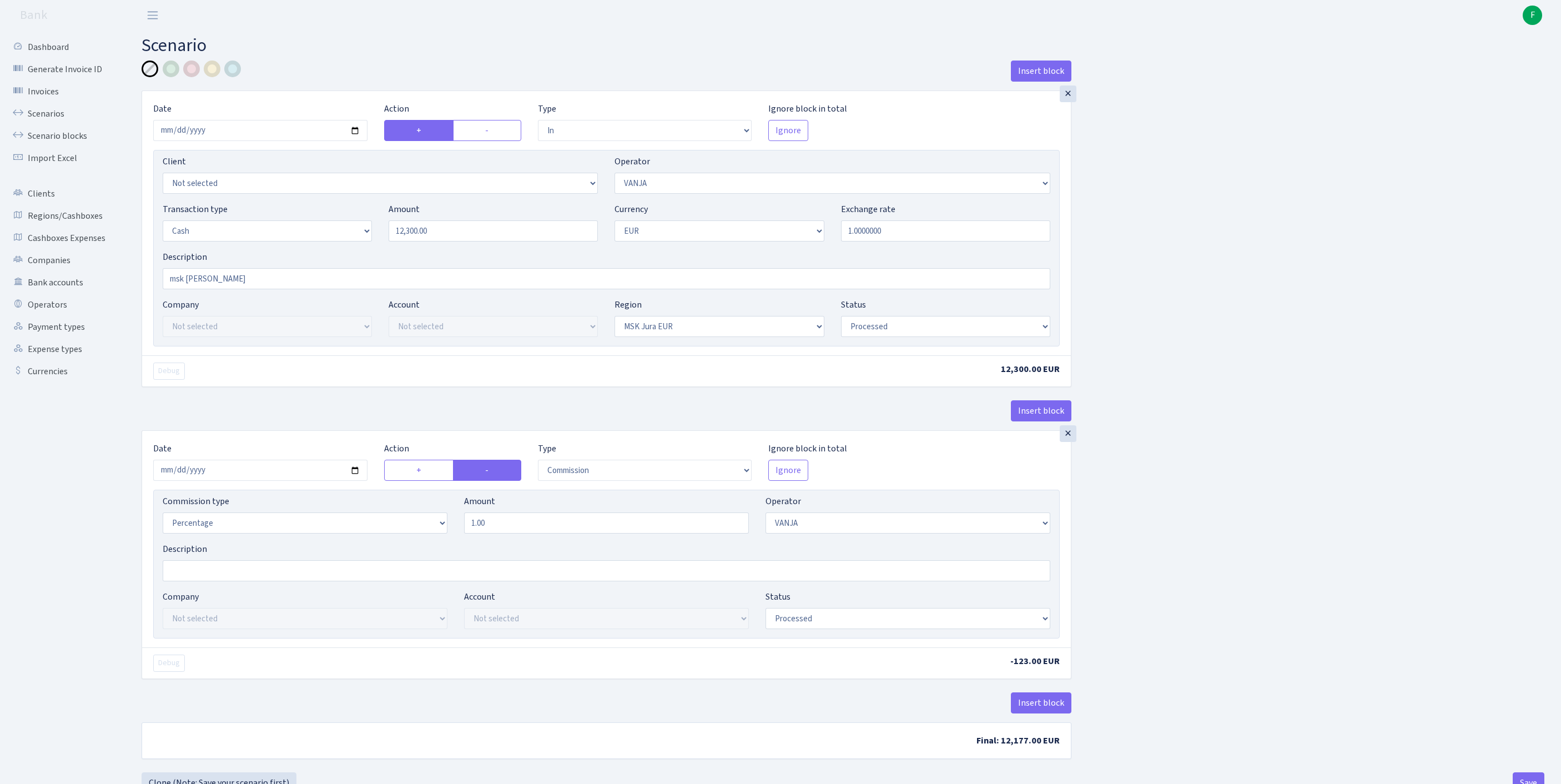
select select "processed"
select select "commission"
select select "3"
select select "processed"
drag, startPoint x: 526, startPoint y: 593, endPoint x: 411, endPoint y: 581, distance: 115.6
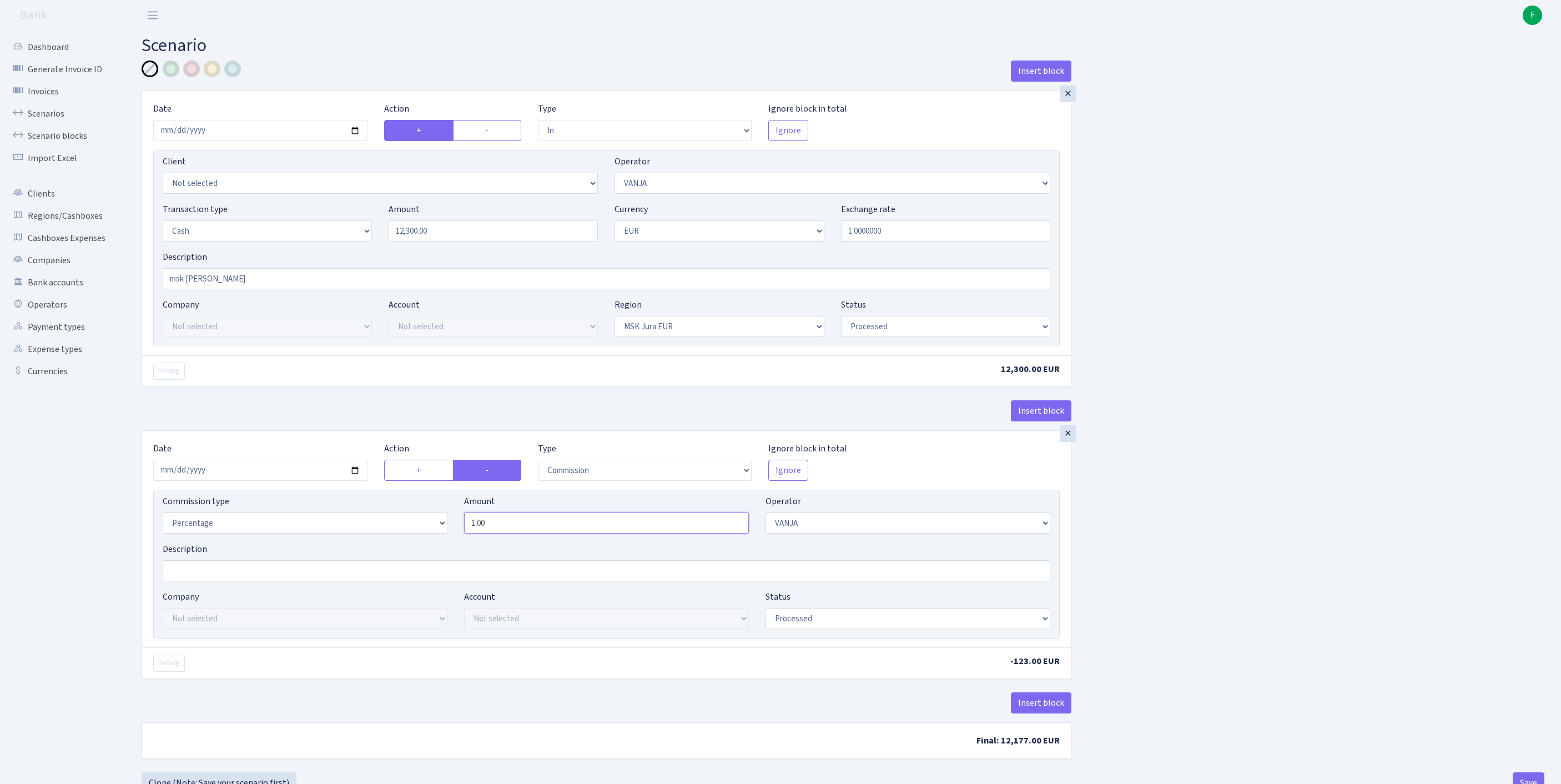
click at [411, 542] on div "Commission type Percentage Fixed Bank Amount 1.00 Operator Not selected 981 981…" at bounding box center [607, 519] width 904 height 48
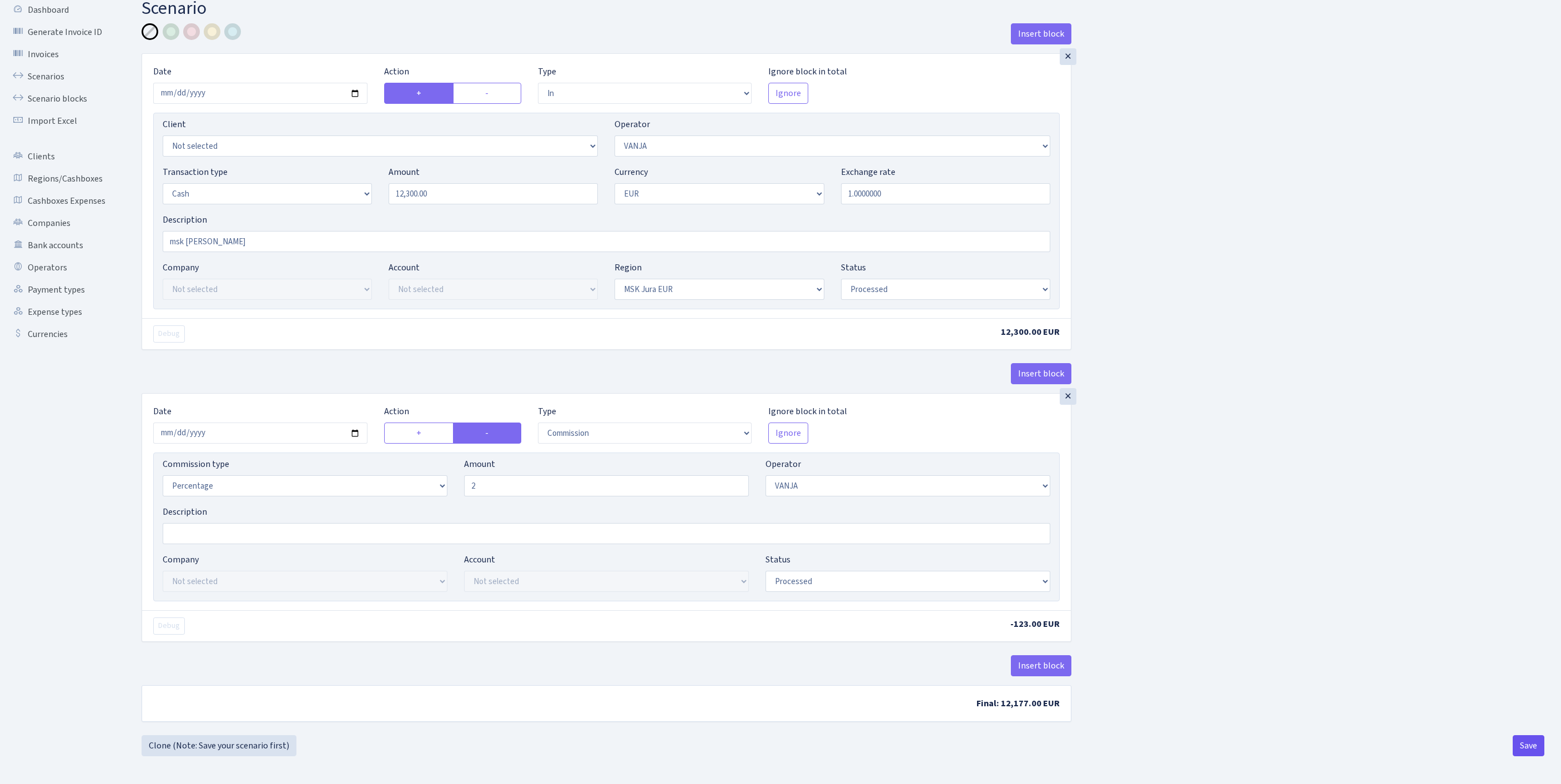
type input "2.00"
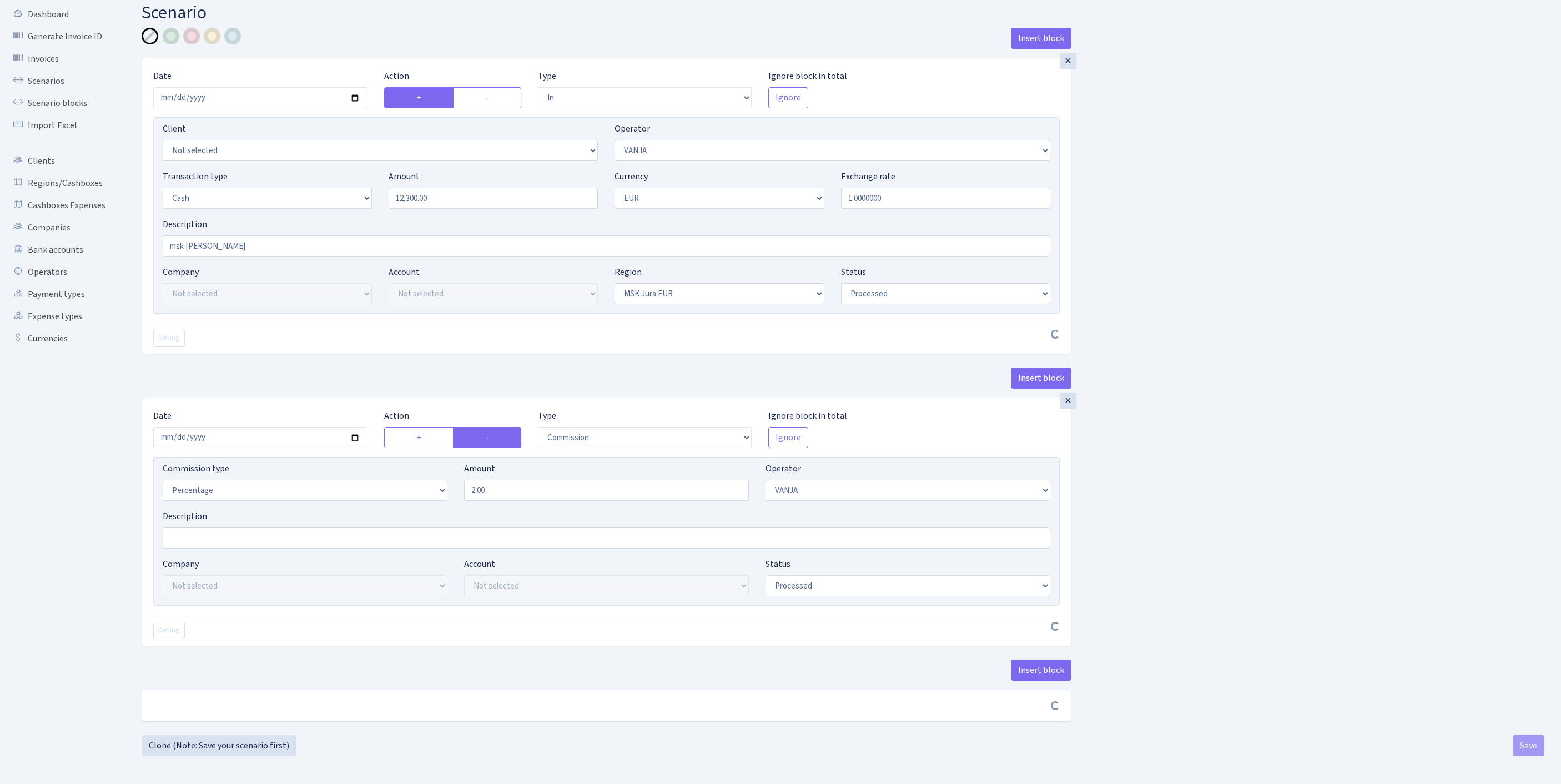
scroll to position [133, 0]
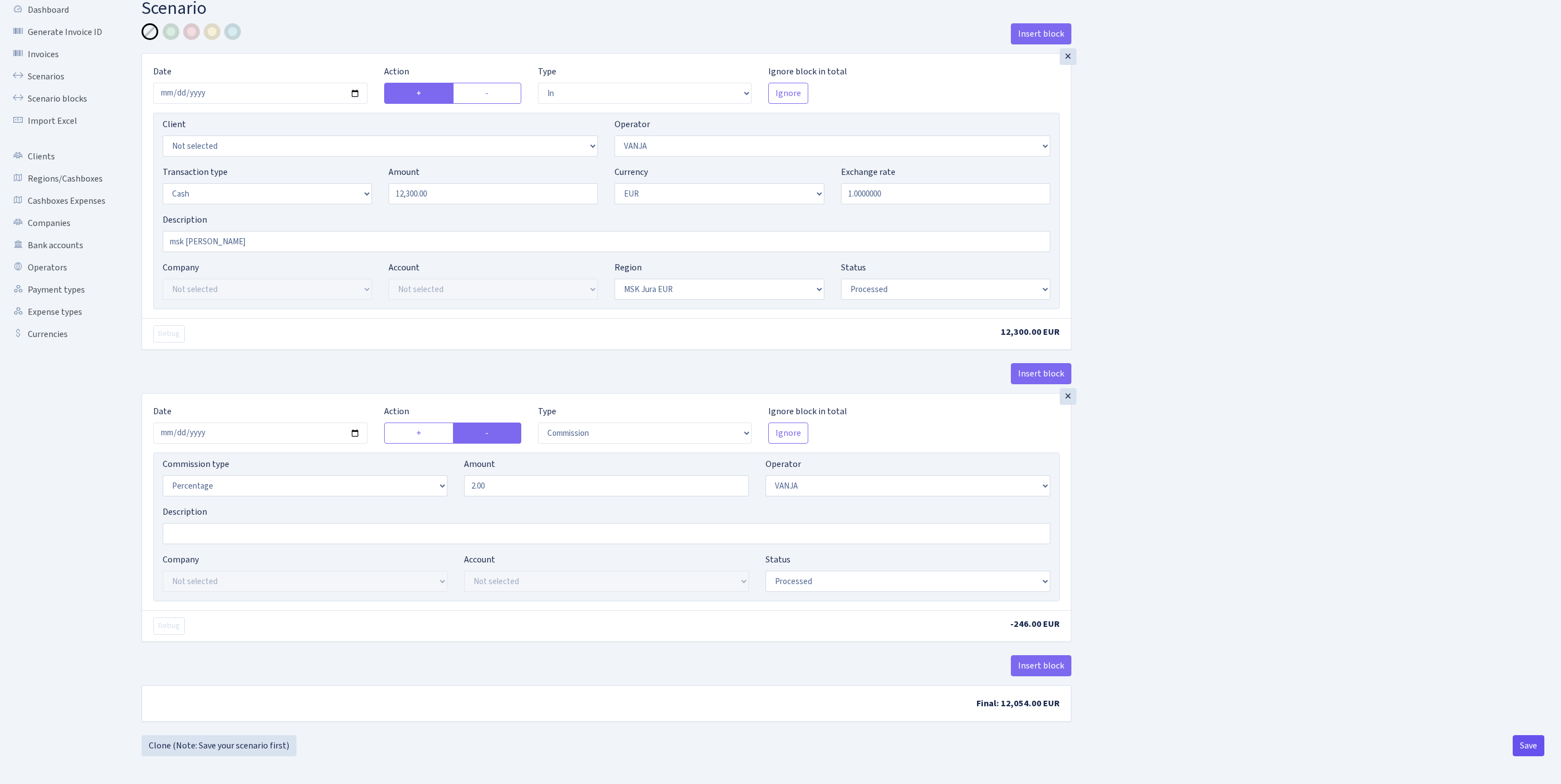
click at [1527, 742] on button "Save" at bounding box center [1529, 745] width 31 height 21
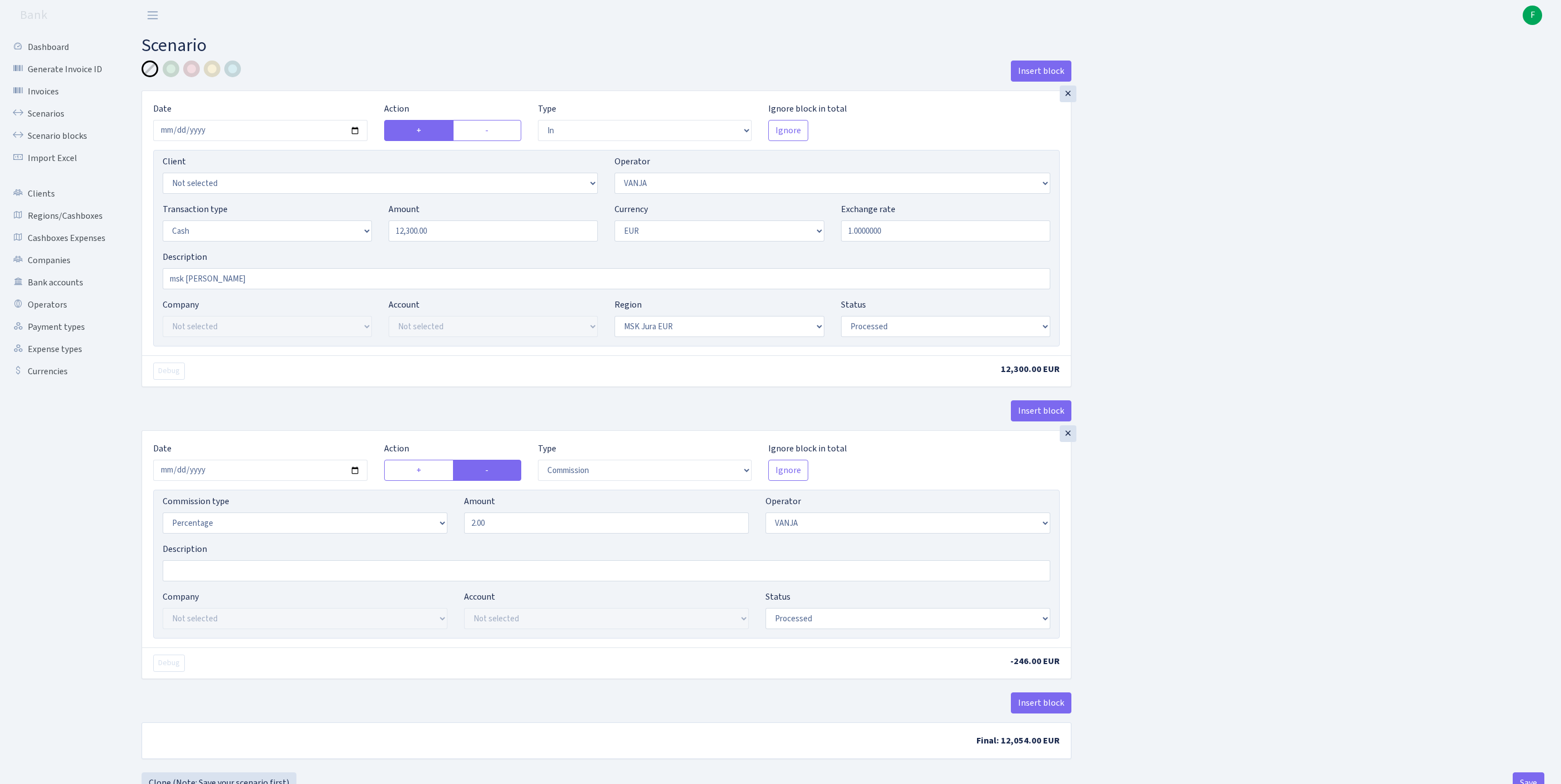
select select "in"
select select "3"
select select "1"
select select "16"
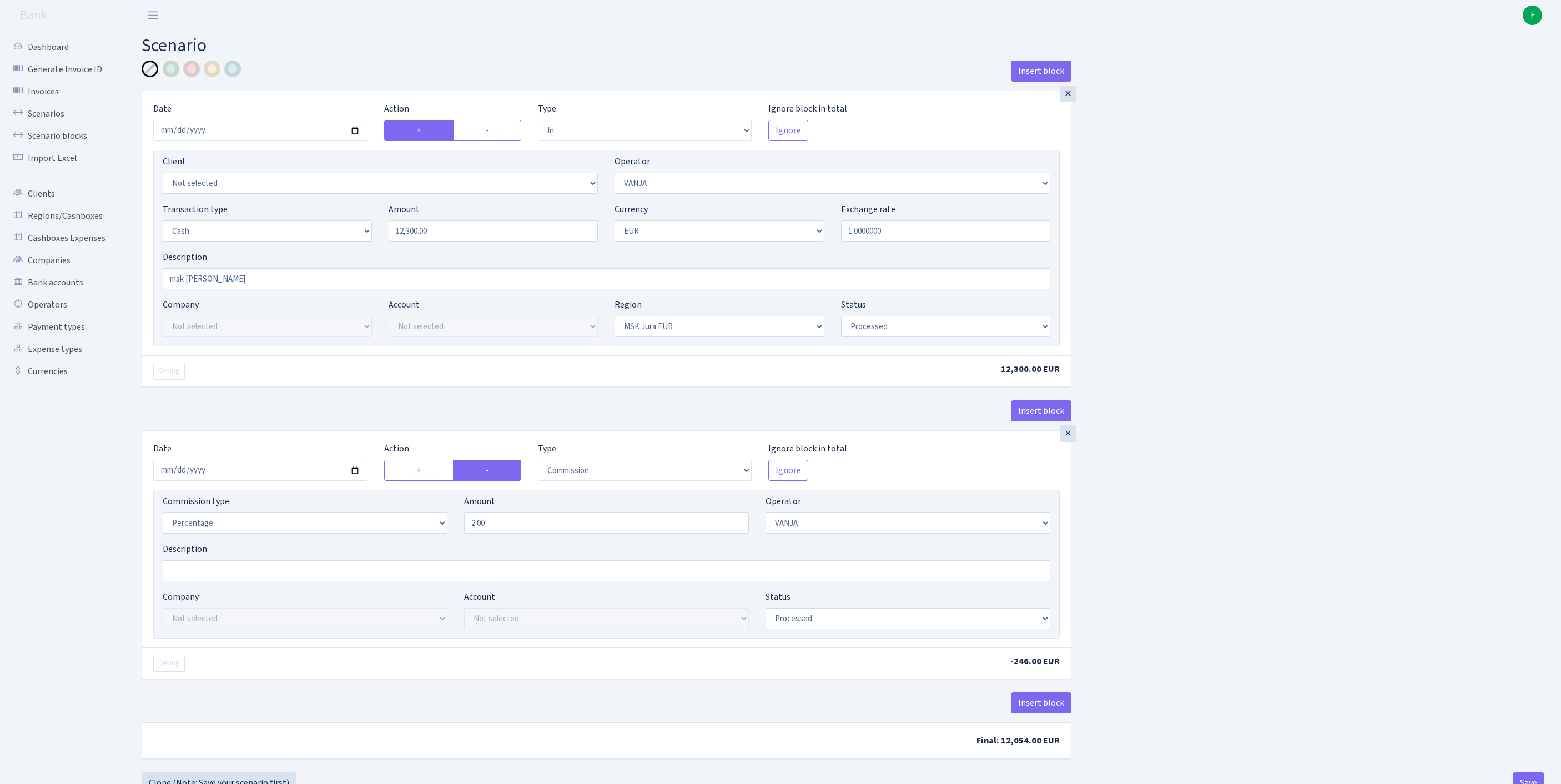
select select "processed"
select select "commission"
select select "3"
select select "processed"
click at [55, 121] on link "Scenarios" at bounding box center [61, 114] width 111 height 22
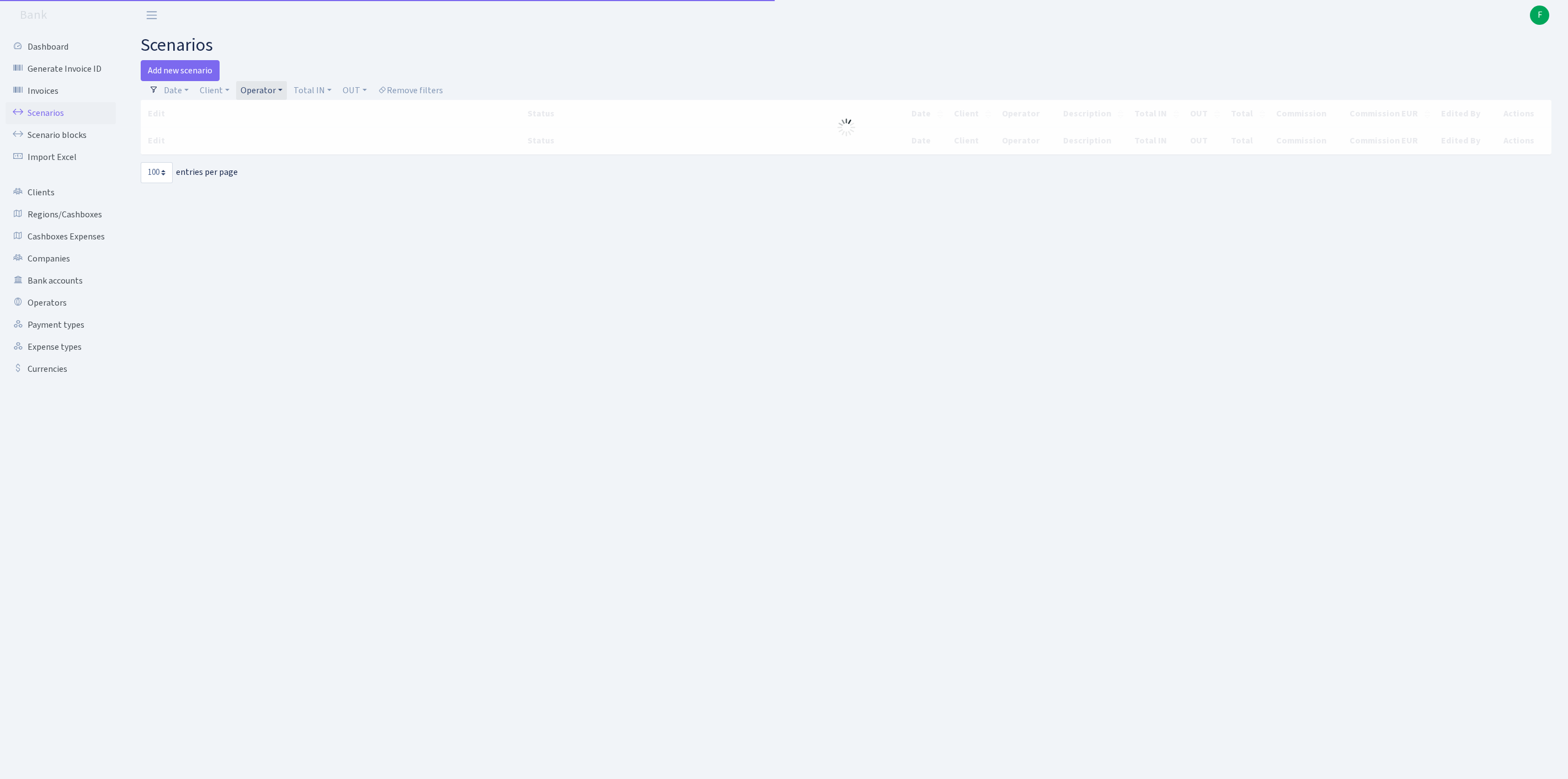
select select "100"
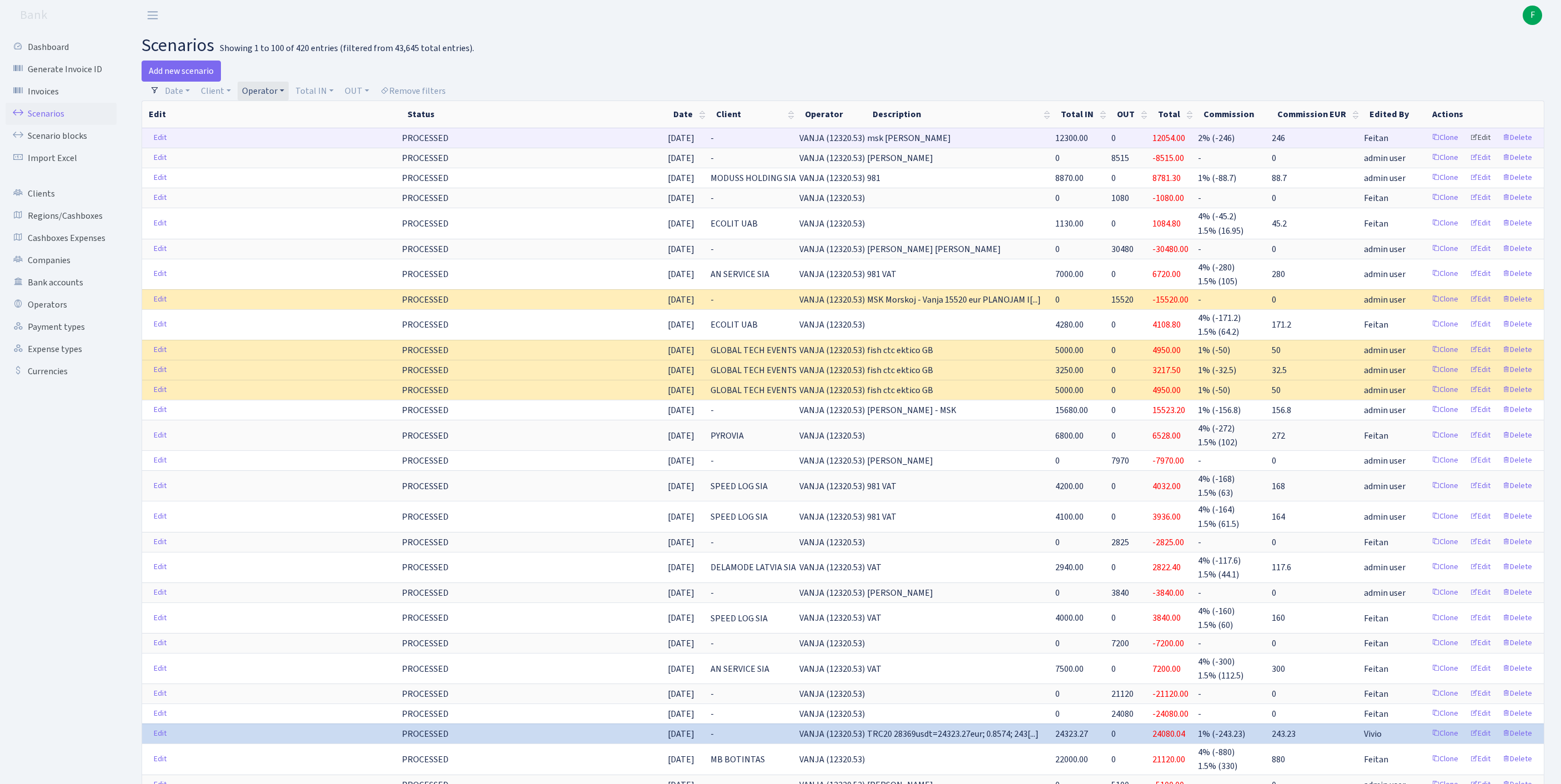
click at [1466, 146] on link "Edit" at bounding box center [1480, 138] width 31 height 18
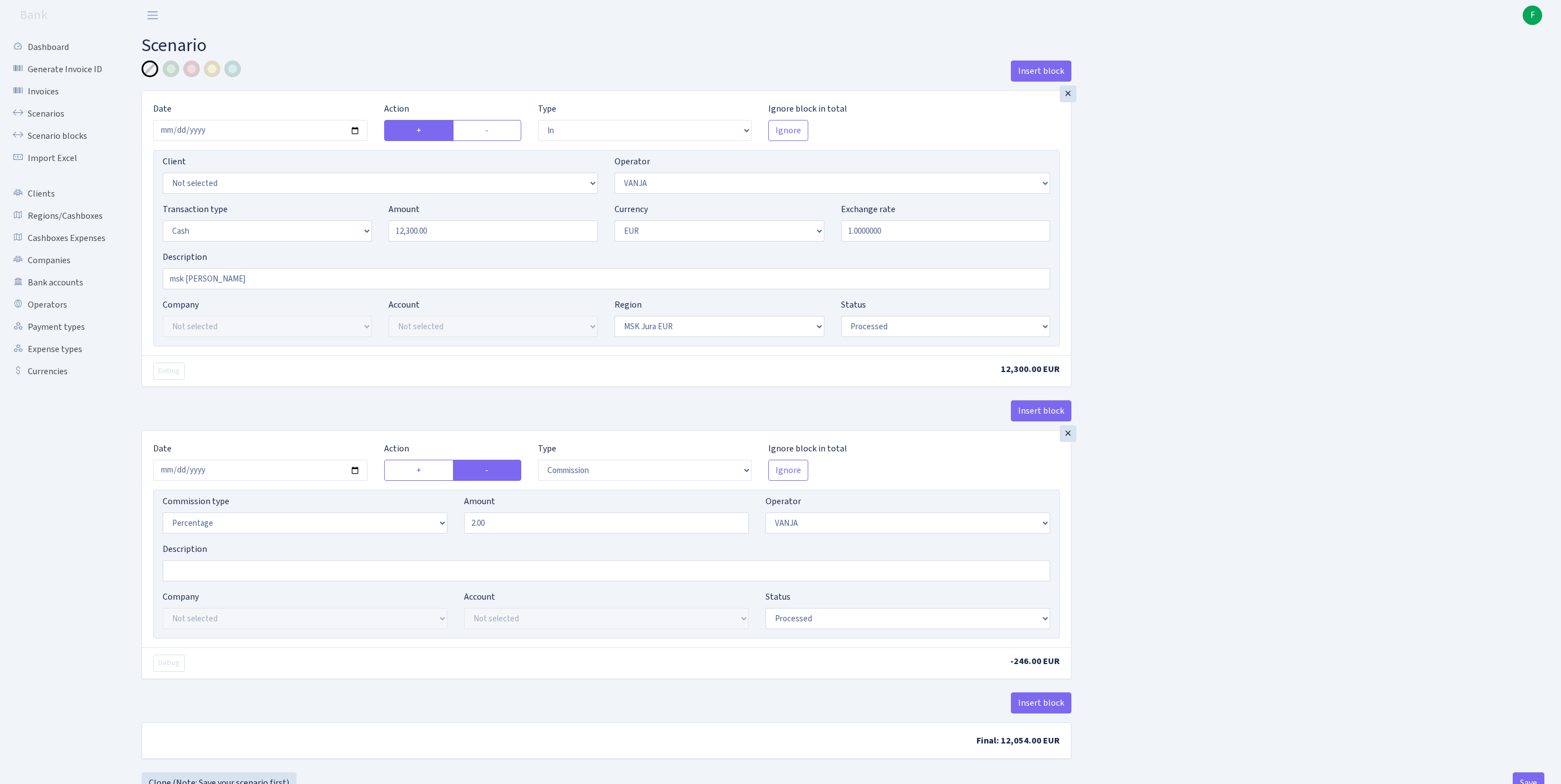
select select "in"
select select "3"
select select "1"
select select "16"
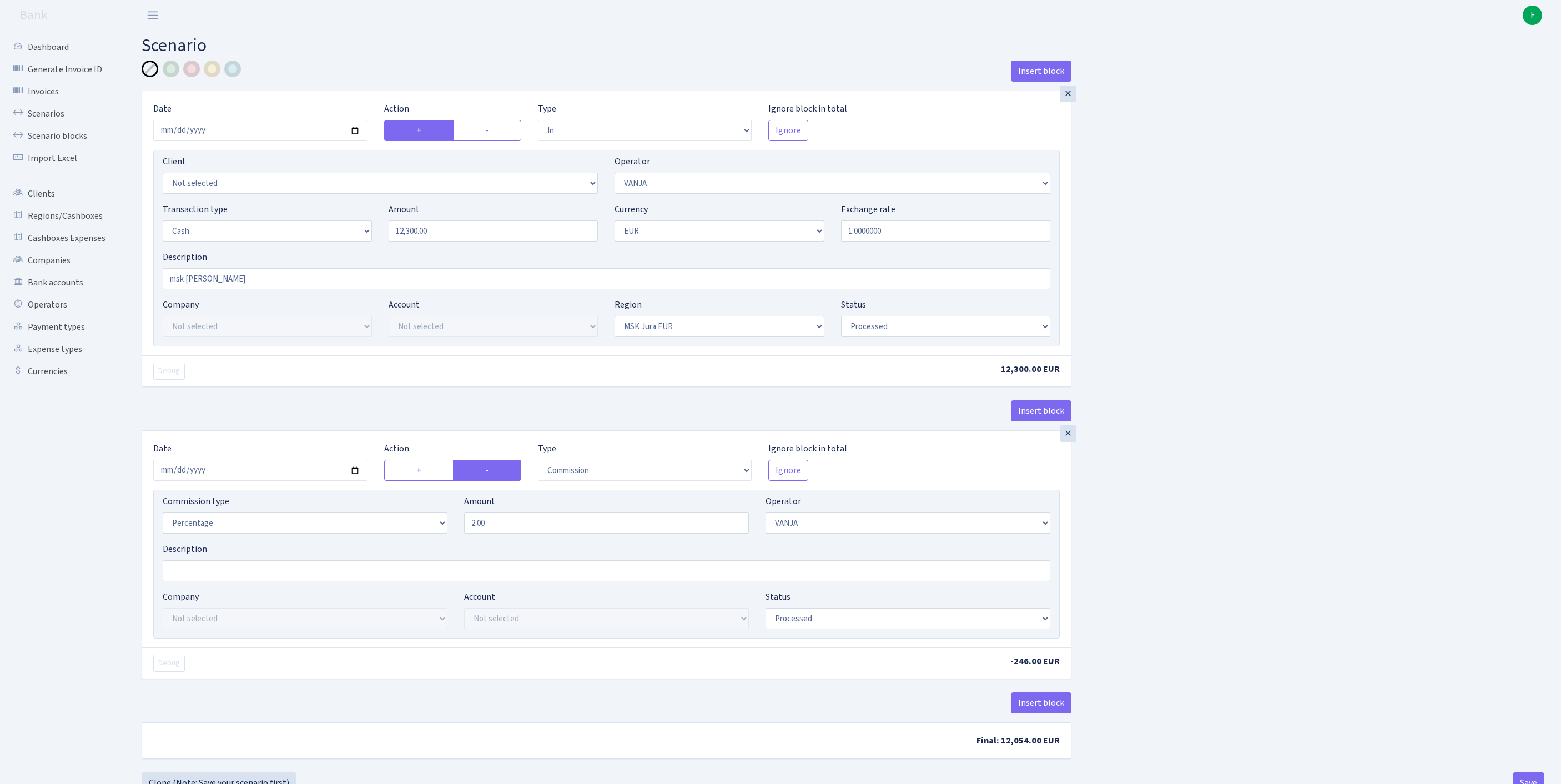
select select "processed"
select select "commission"
select select "3"
select select "processed"
drag, startPoint x: 497, startPoint y: 585, endPoint x: 417, endPoint y: 580, distance: 80.2
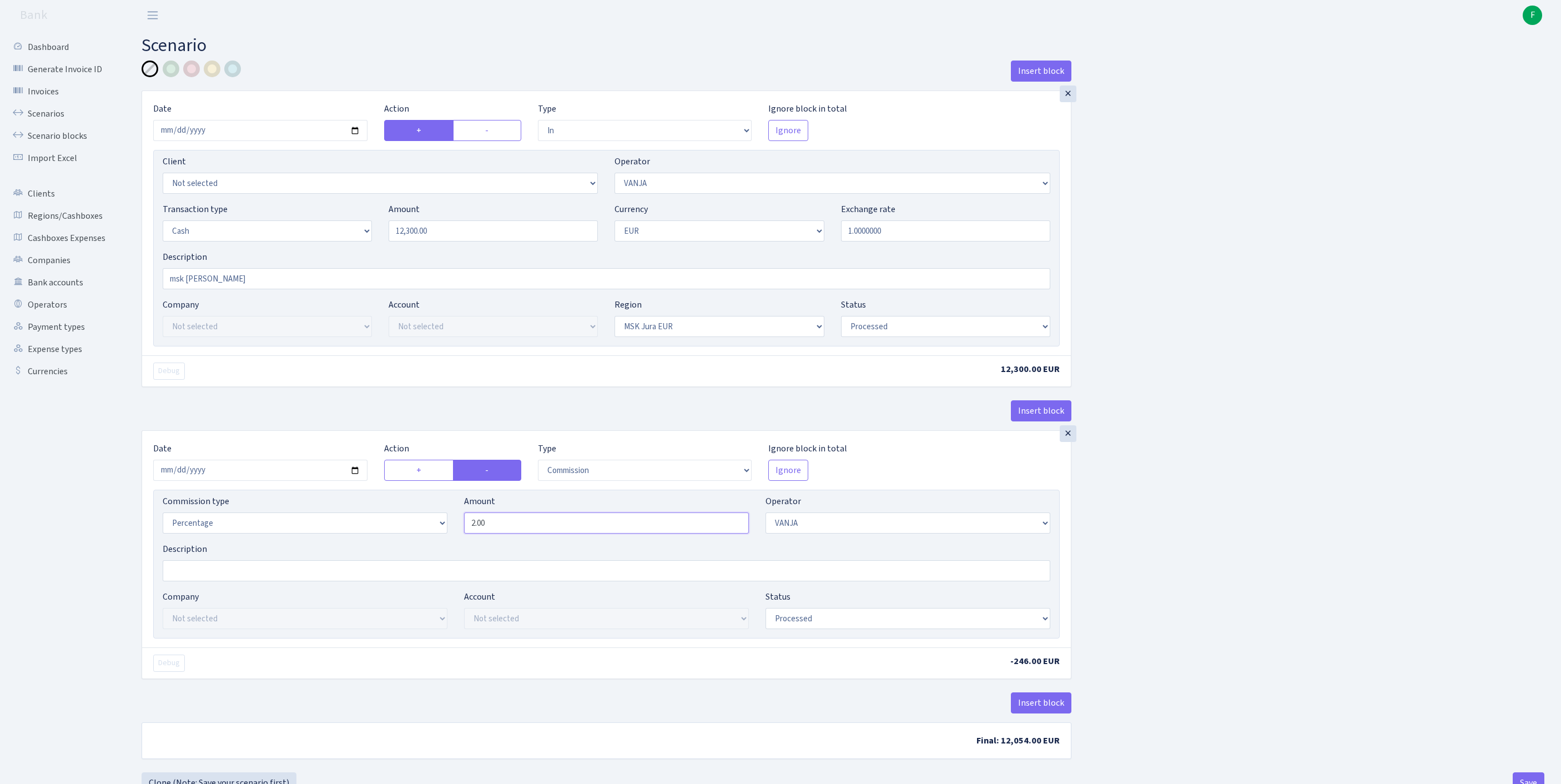
click at [417, 542] on div "Commission type Percentage Fixed Bank Amount 2.00 Operator Not selected 981 981…" at bounding box center [607, 519] width 904 height 48
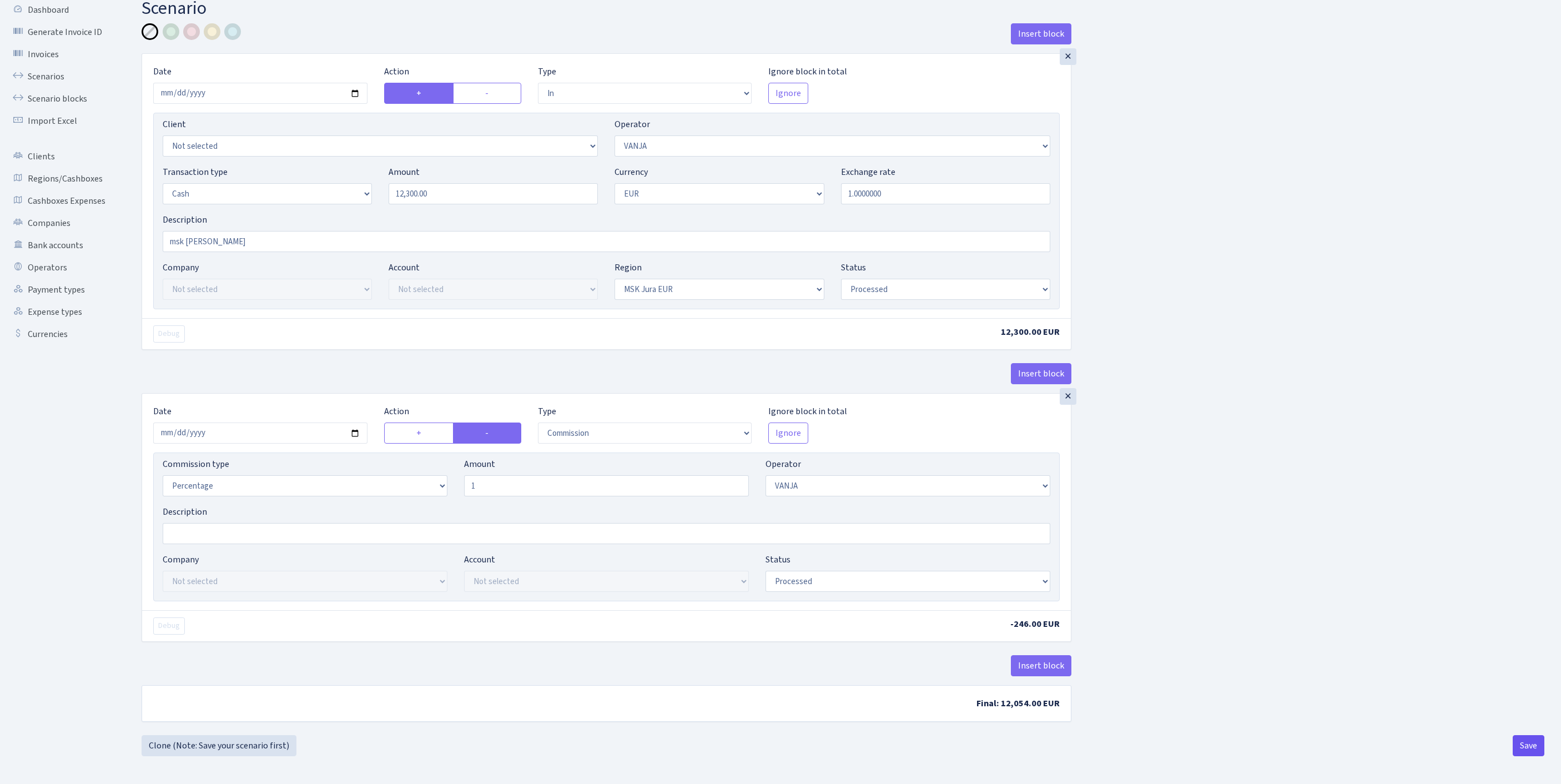
type input "1.00"
click at [1521, 742] on button "Save" at bounding box center [1529, 745] width 31 height 21
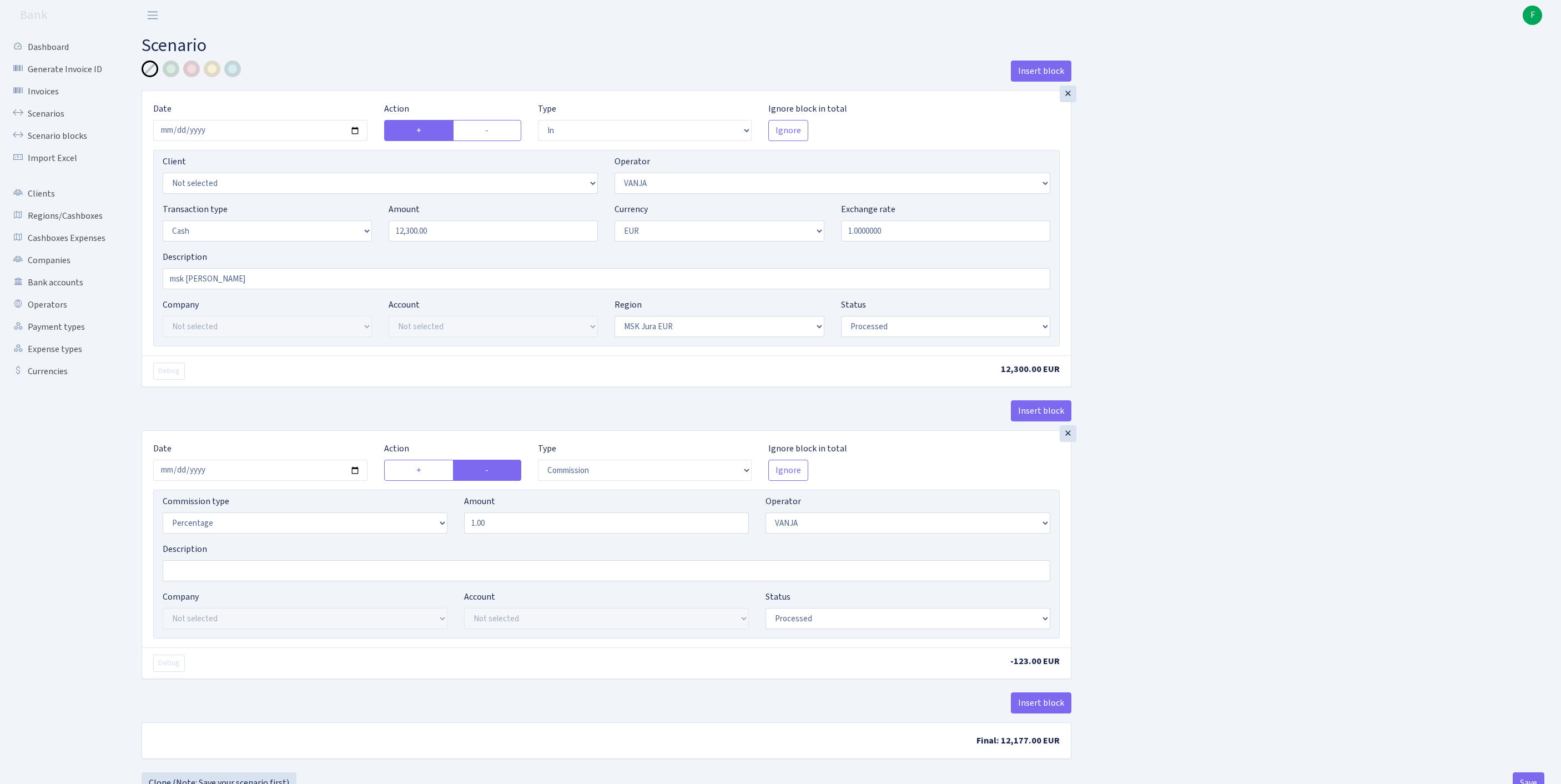
select select "in"
select select "3"
select select "1"
select select "16"
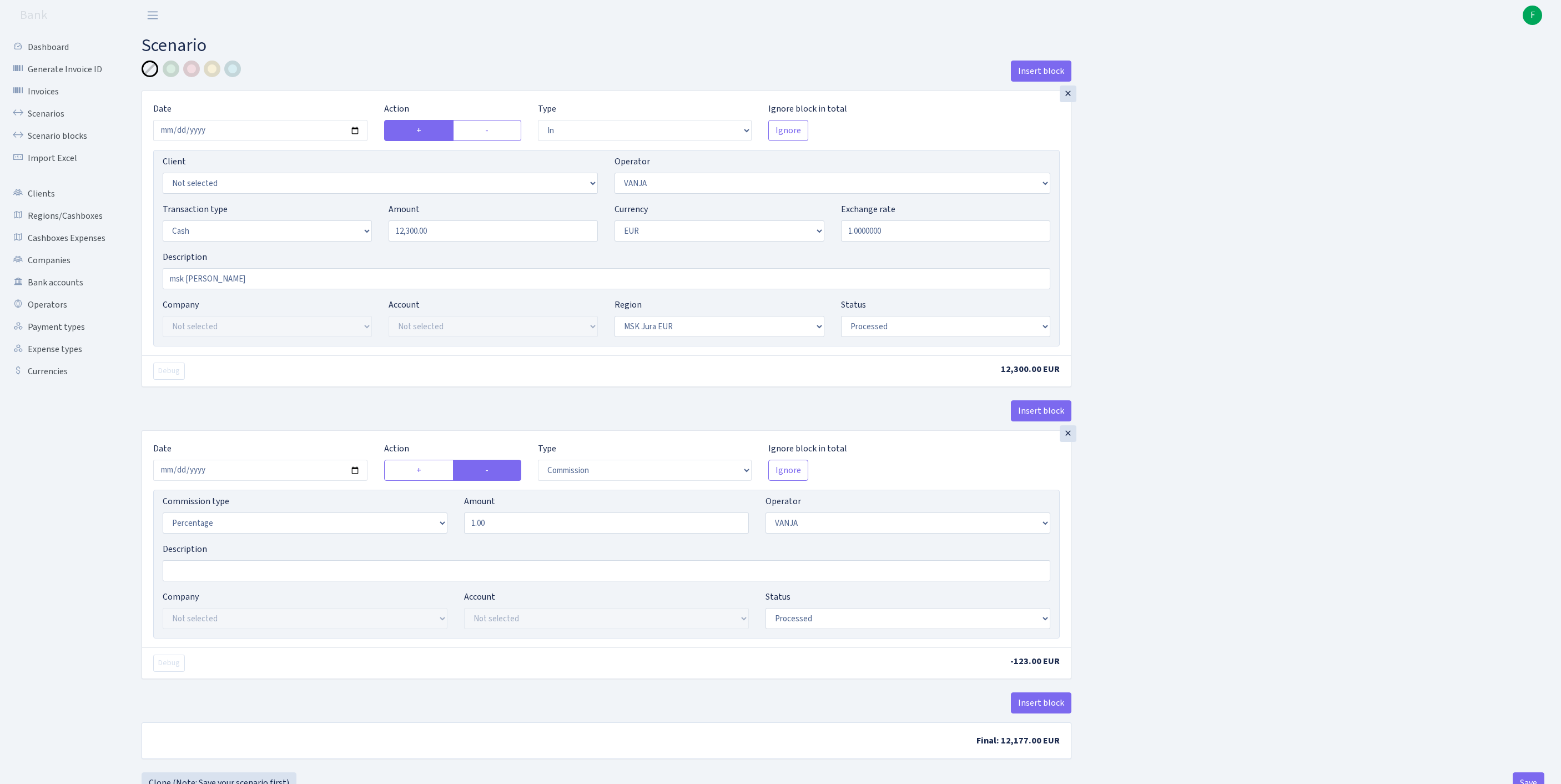
select select "processed"
select select "commission"
select select "3"
select select "processed"
